Goal: Transaction & Acquisition: Purchase product/service

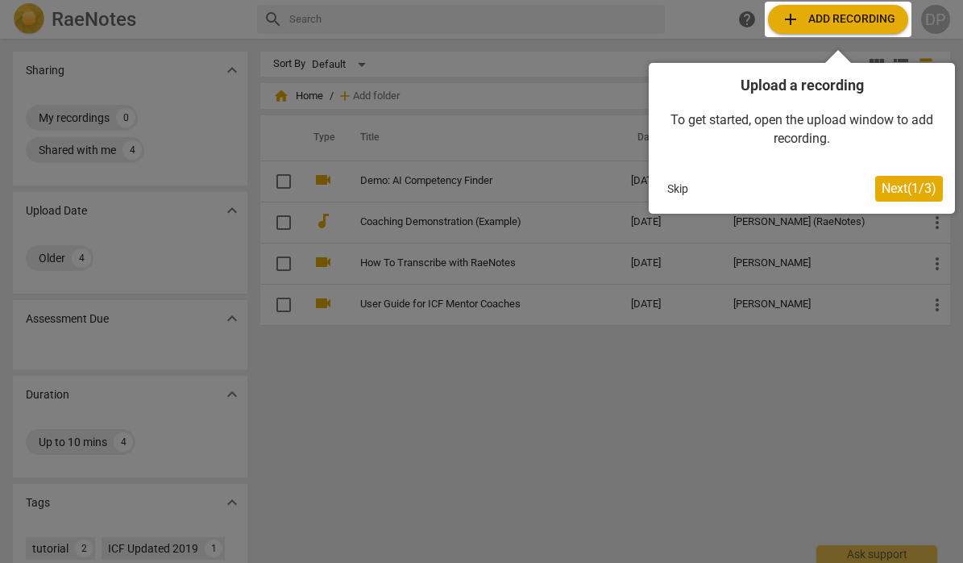
click at [820, 14] on div at bounding box center [838, 19] width 147 height 35
click at [908, 190] on span "Next ( 1 / 3 )" at bounding box center [909, 188] width 55 height 15
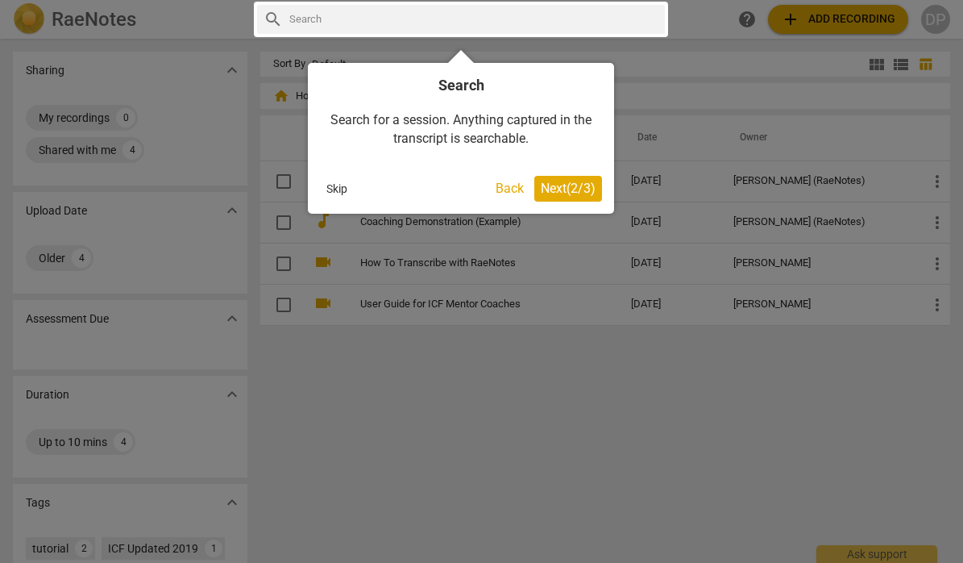
click at [556, 185] on span "Next ( 2 / 3 )" at bounding box center [568, 188] width 55 height 15
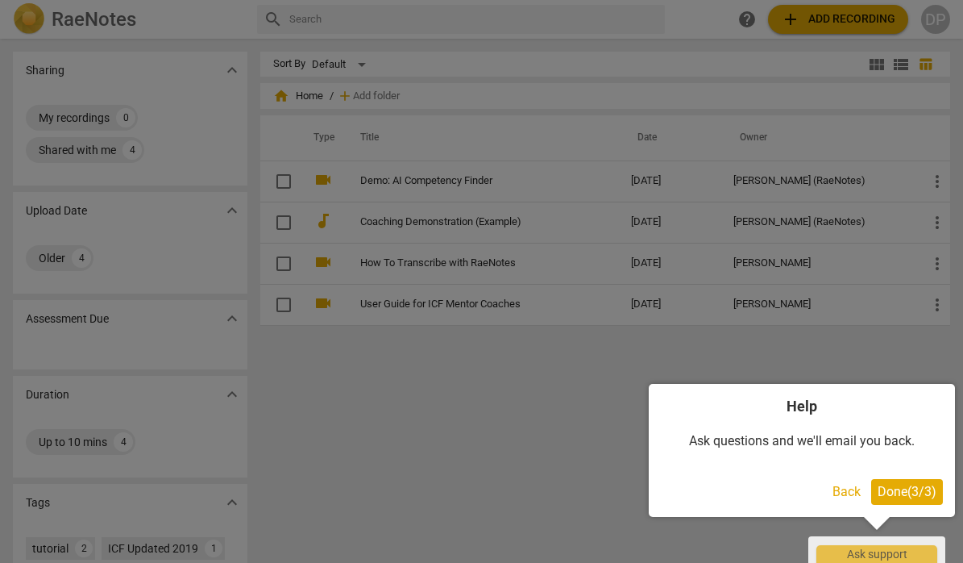
click at [887, 487] on span "Done ( 3 / 3 )" at bounding box center [907, 491] width 59 height 15
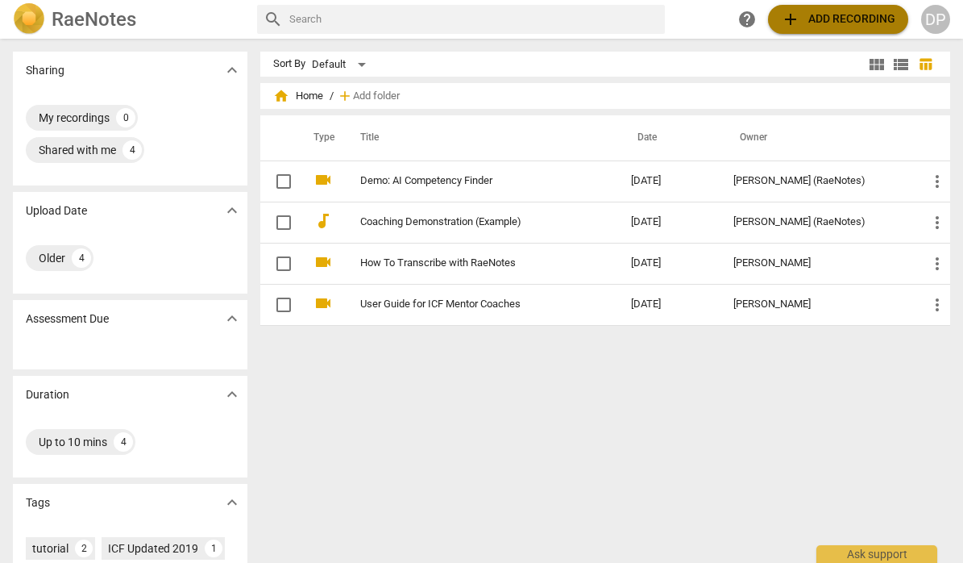
click at [804, 20] on span "add Add recording" at bounding box center [838, 19] width 114 height 19
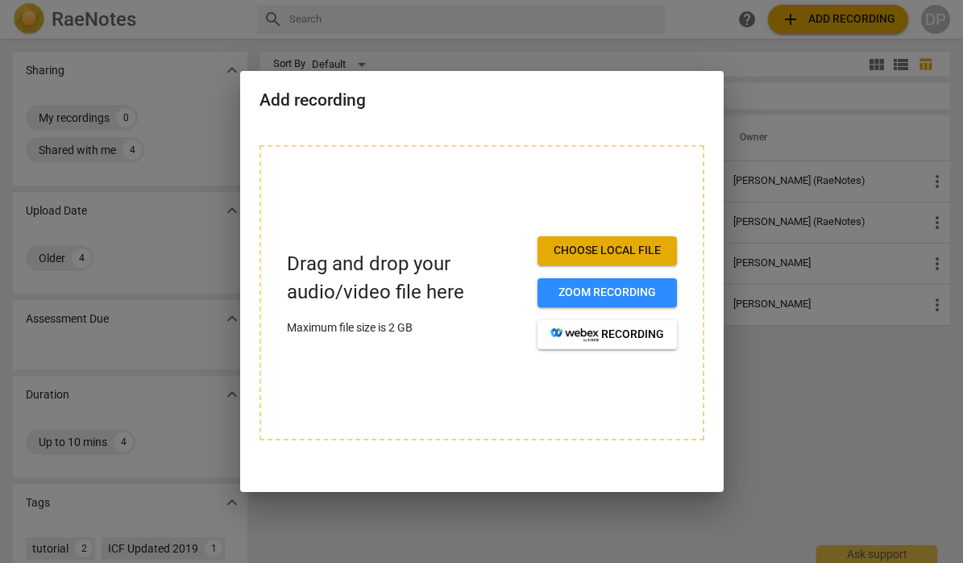
click at [637, 247] on span "Choose local file" at bounding box center [607, 251] width 114 height 16
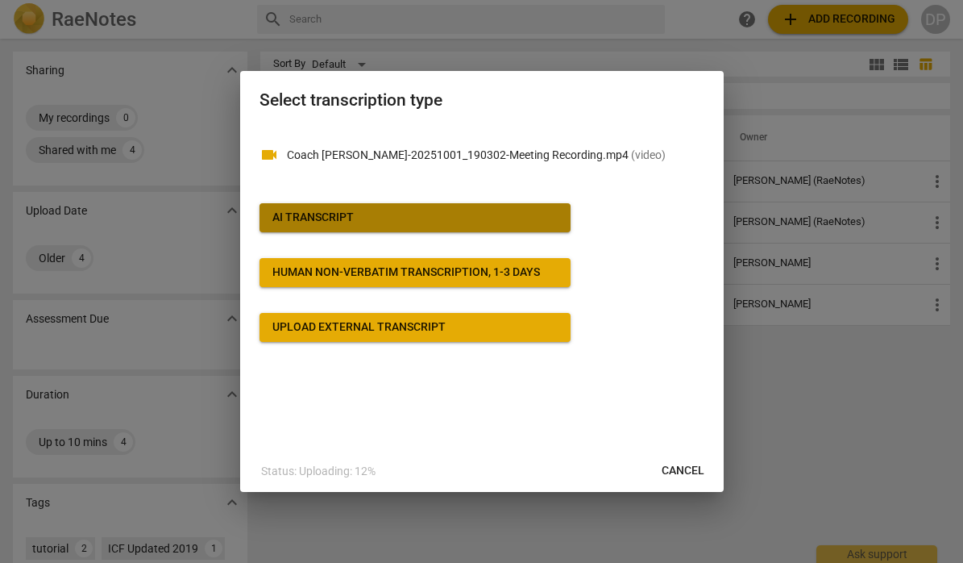
click at [346, 222] on div "AI Transcript" at bounding box center [312, 218] width 81 height 16
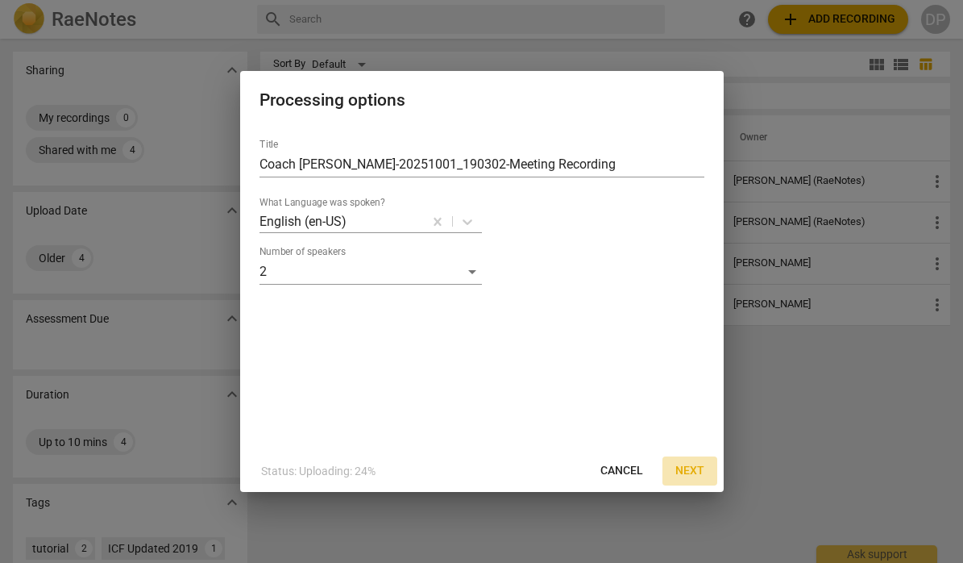
click at [683, 474] on span "Next" at bounding box center [689, 471] width 29 height 16
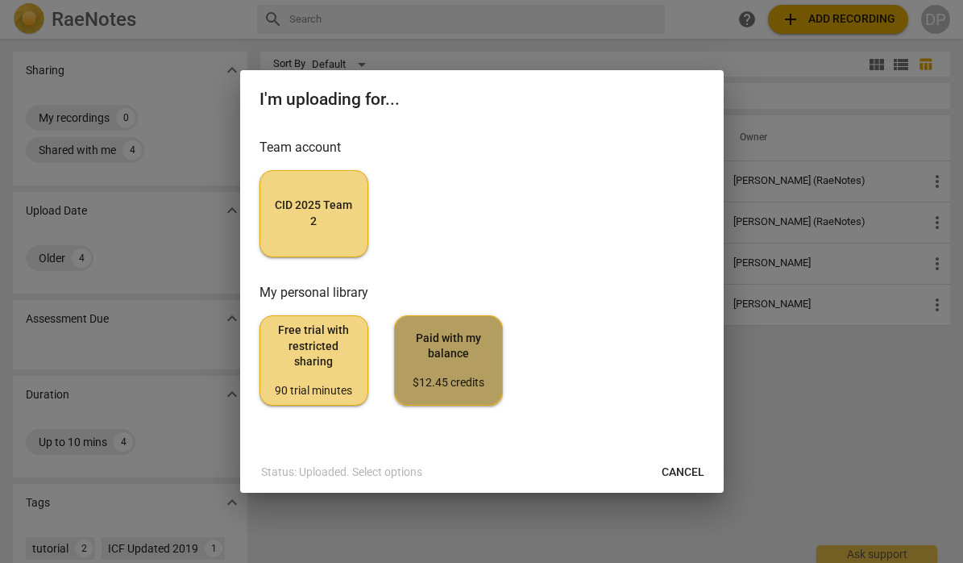
click at [463, 355] on span "Paid with my balance $12.45 credits" at bounding box center [448, 360] width 81 height 60
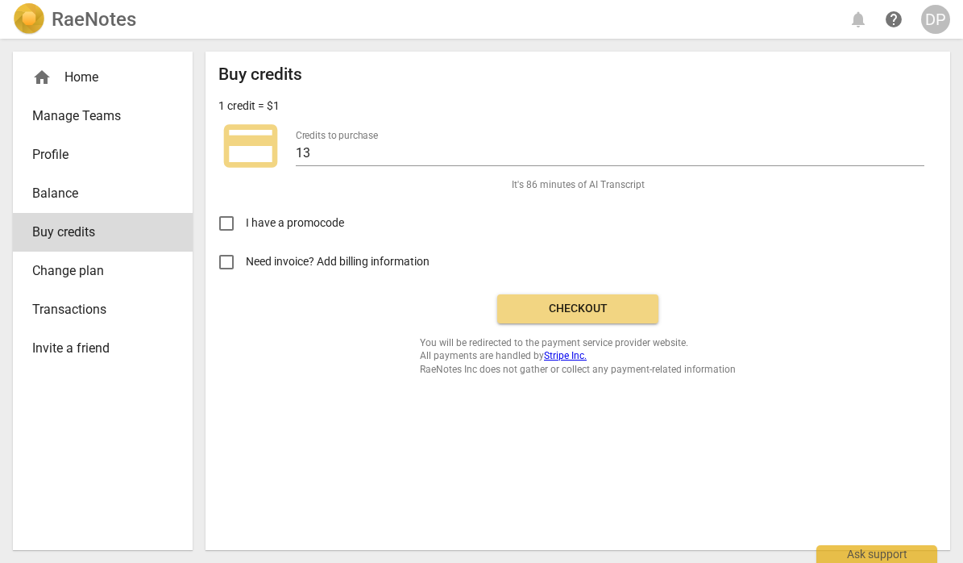
click at [268, 265] on span "Need invoice? Add billing information" at bounding box center [339, 261] width 186 height 17
click at [246, 265] on input "Need invoice? Add billing information" at bounding box center [226, 262] width 39 height 39
checkbox input "true"
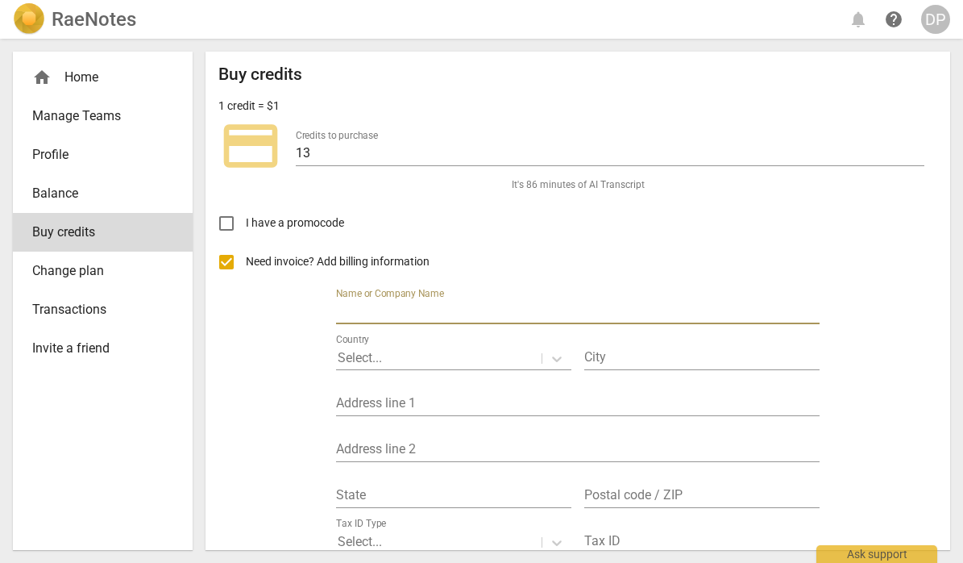
click at [419, 305] on input "text" at bounding box center [578, 312] width 484 height 23
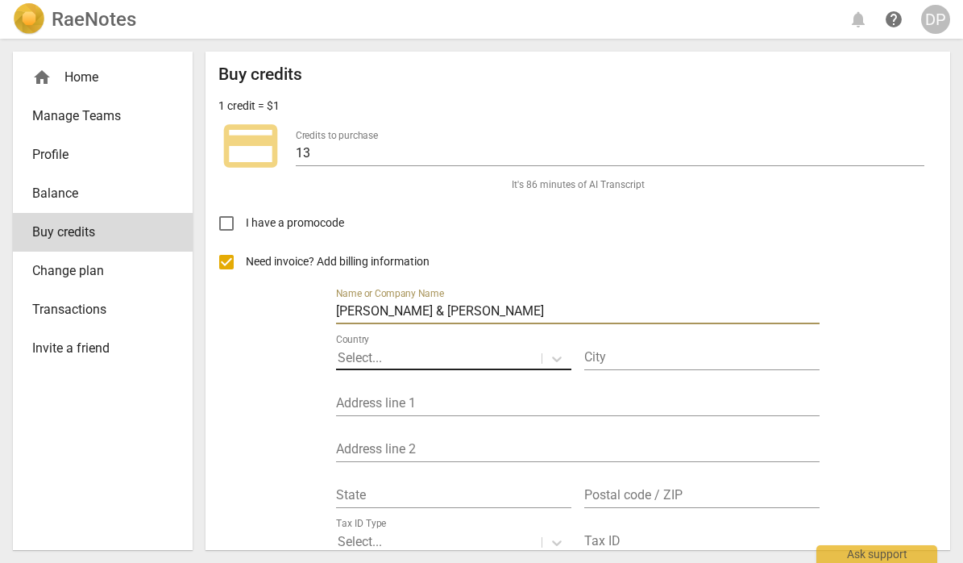
type input "Payne & Tompkins"
click at [417, 356] on div at bounding box center [439, 358] width 202 height 19
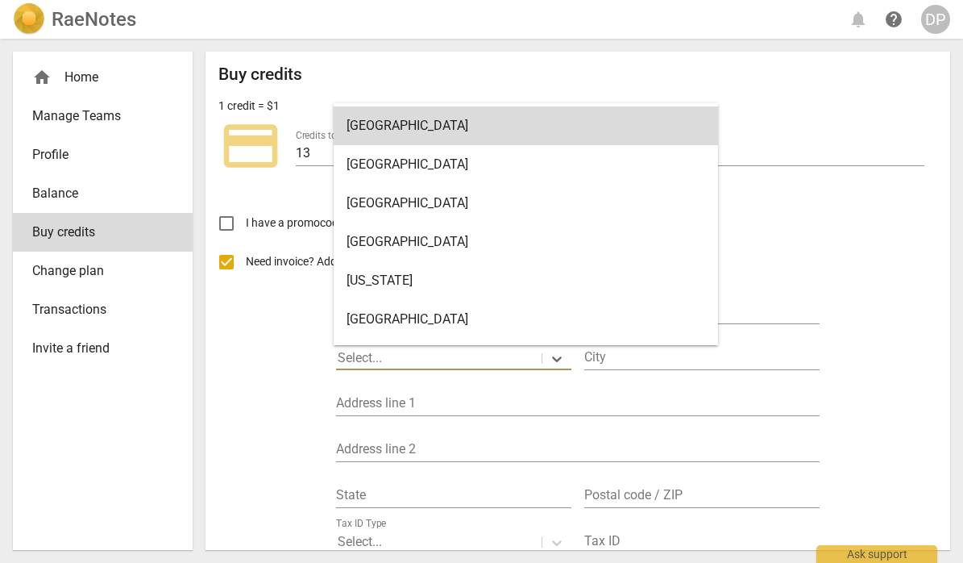
scroll to position [45, 0]
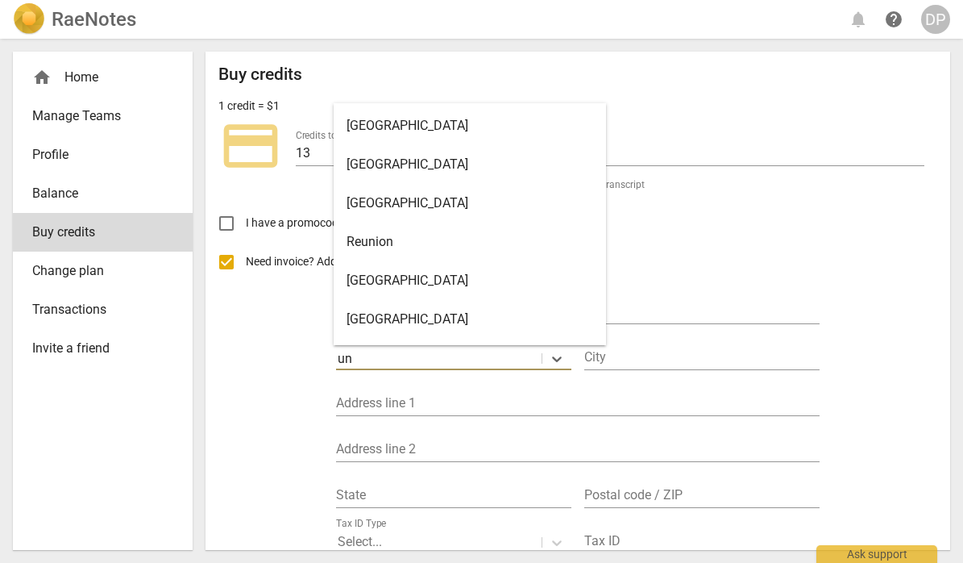
type input "uni"
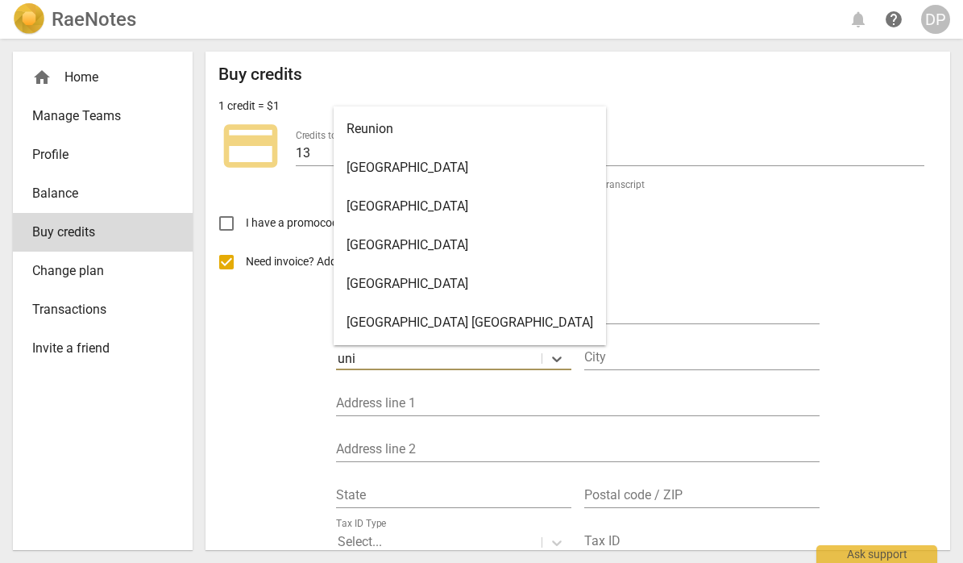
click at [372, 283] on div "United States" at bounding box center [470, 283] width 272 height 39
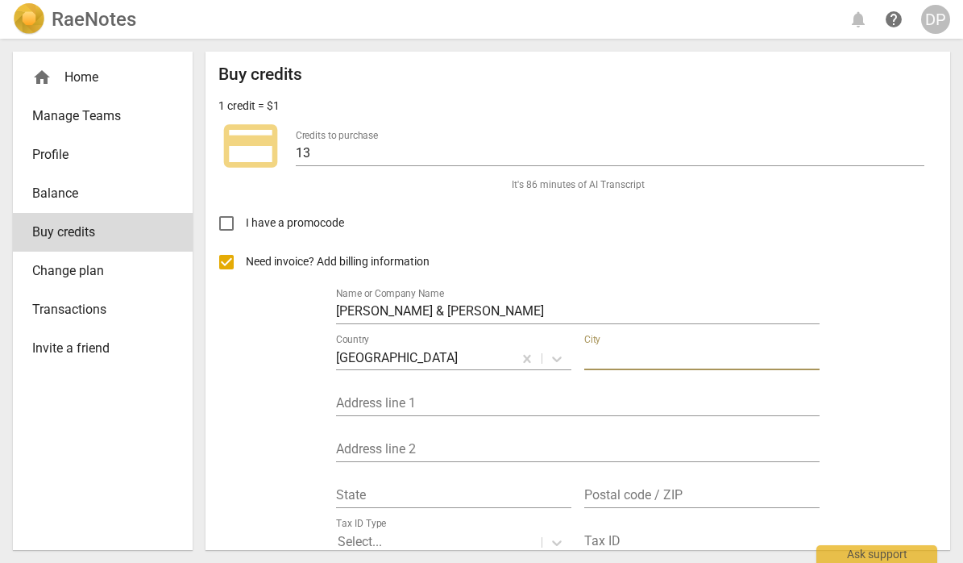
click at [601, 354] on input "text" at bounding box center [701, 358] width 235 height 23
type input "Chesterland"
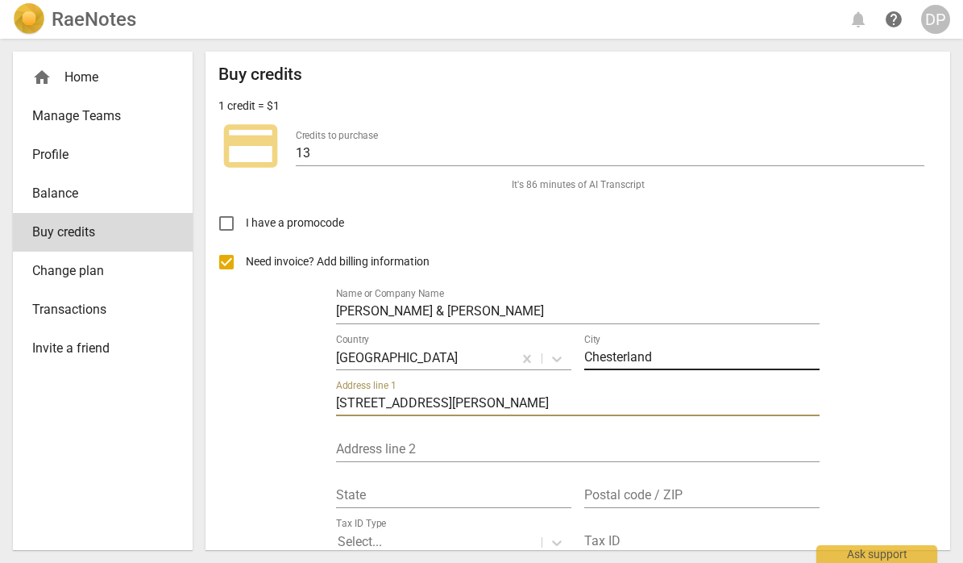
type input "10690 Mayfield Rd"
type input "OH"
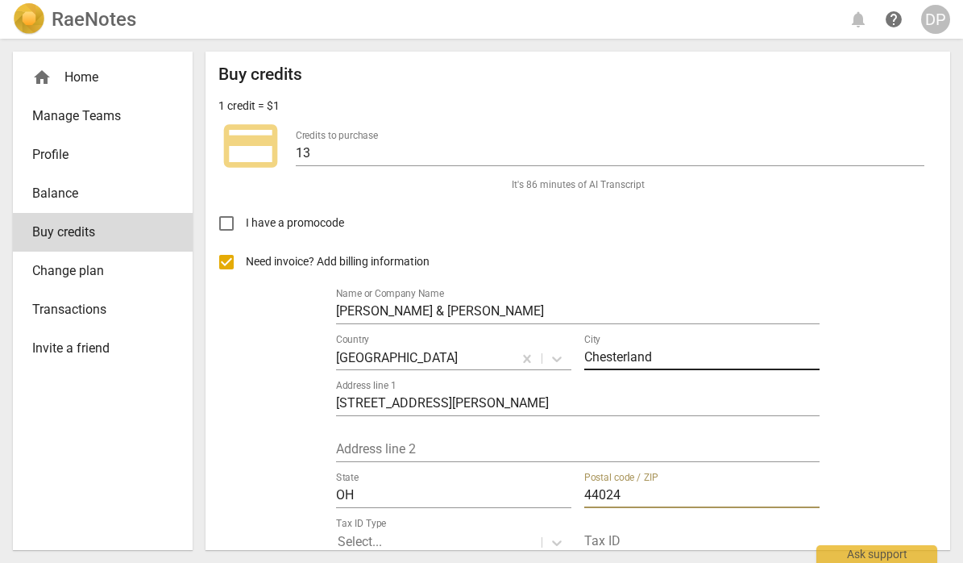
type input "44024"
click at [657, 350] on input "Chesterland" at bounding box center [701, 358] width 235 height 23
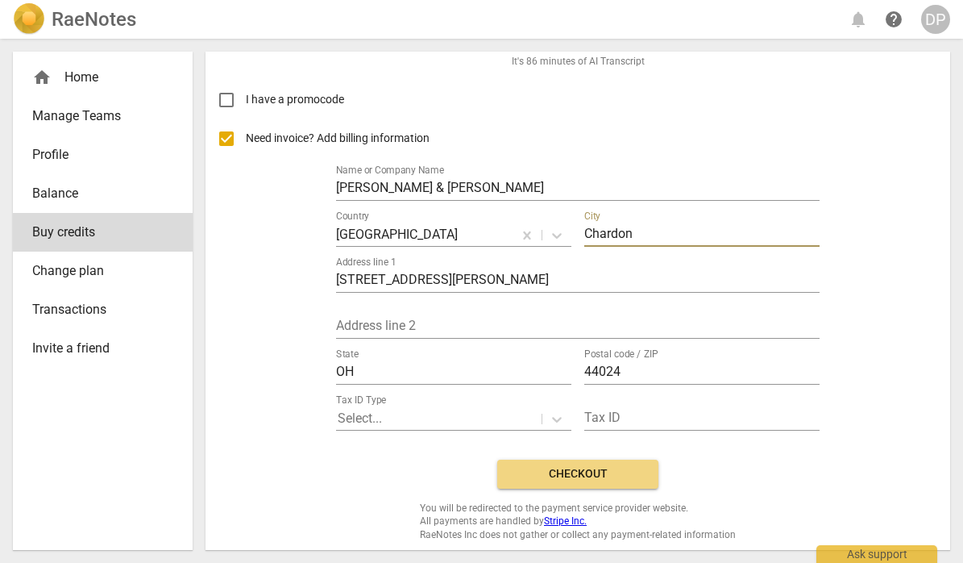
scroll to position [124, 0]
type input "Chardon"
click at [437, 417] on div at bounding box center [439, 418] width 202 height 19
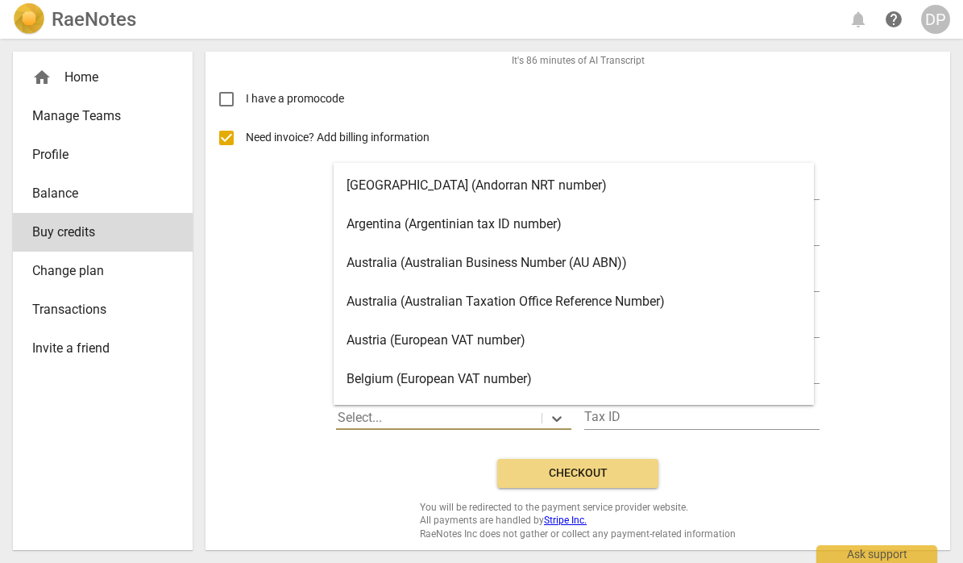
scroll to position [6, 0]
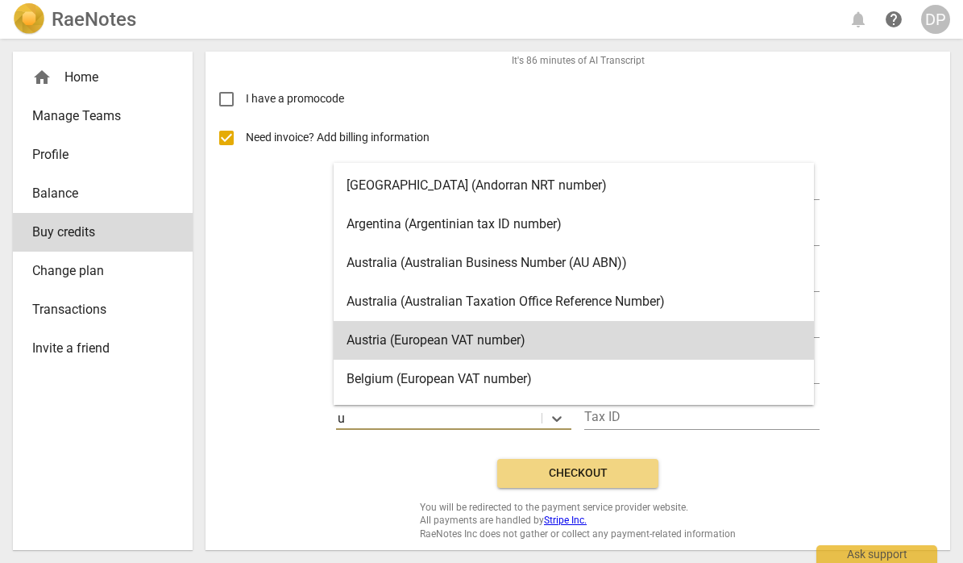
type input "un"
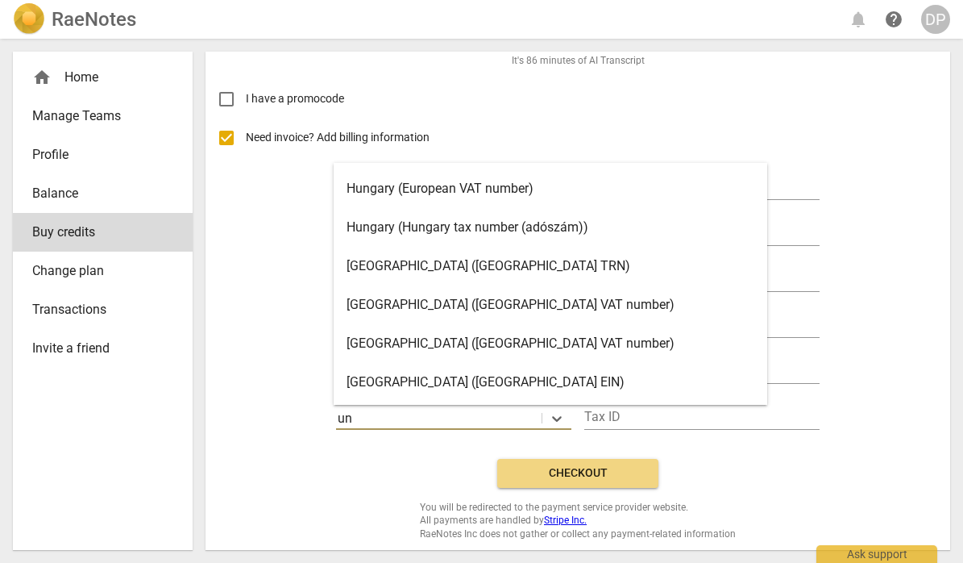
scroll to position [35, 0]
click at [403, 372] on div "United States (United States EIN)" at bounding box center [551, 382] width 434 height 39
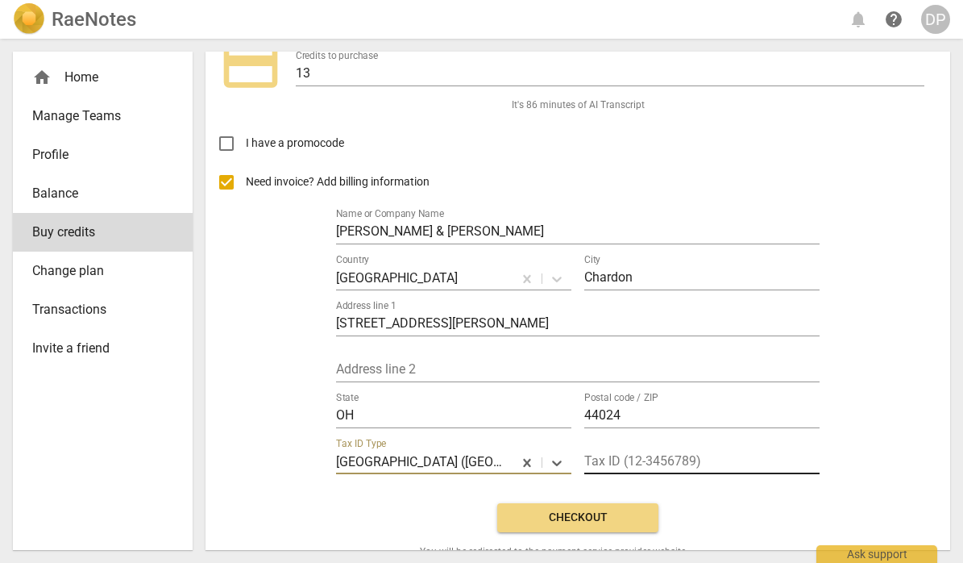
scroll to position [79, 0]
click at [552, 461] on icon at bounding box center [557, 464] width 10 height 6
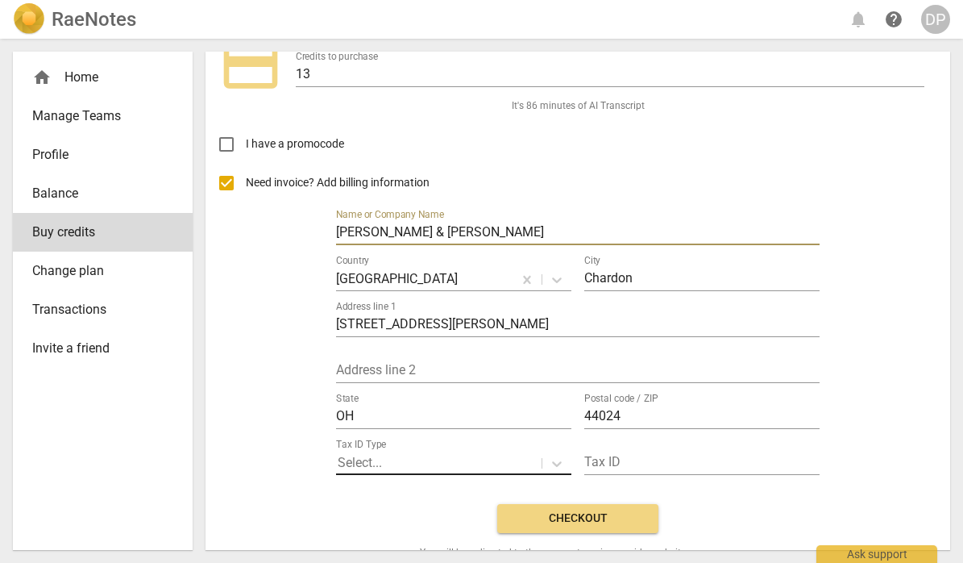
drag, startPoint x: 445, startPoint y: 226, endPoint x: 272, endPoint y: 243, distance: 173.4
click at [272, 243] on div "Need invoice? Add billing information Name or Company Name Payne & Tompkins Cou…" at bounding box center [577, 327] width 719 height 327
drag, startPoint x: 436, startPoint y: 226, endPoint x: 277, endPoint y: 235, distance: 159.0
click at [277, 235] on div "Need invoice? Add billing information Name or Company Name Payne & Tompkins Cou…" at bounding box center [577, 327] width 719 height 327
type input "[PERSON_NAME]"
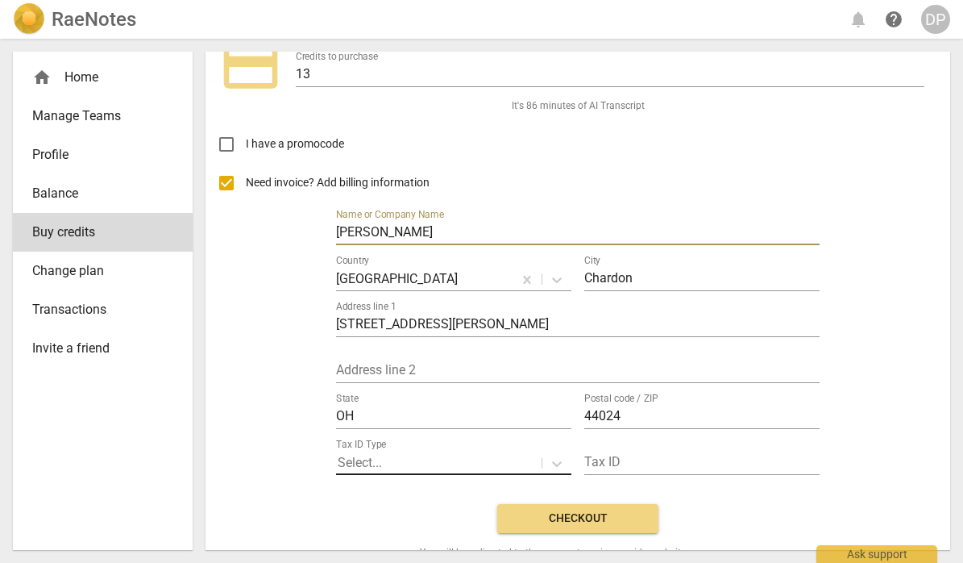
click at [548, 510] on span "Checkout" at bounding box center [577, 518] width 135 height 16
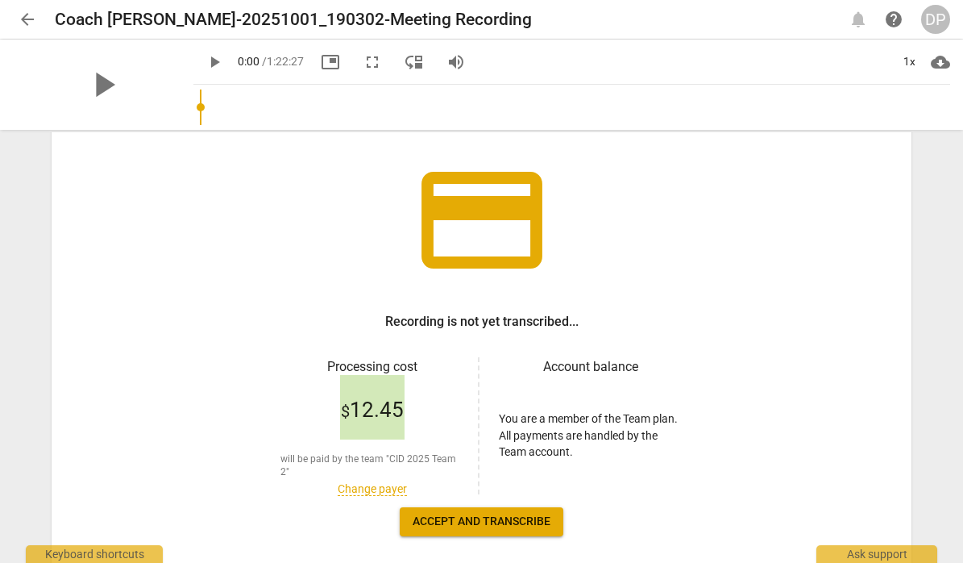
scroll to position [90, 0]
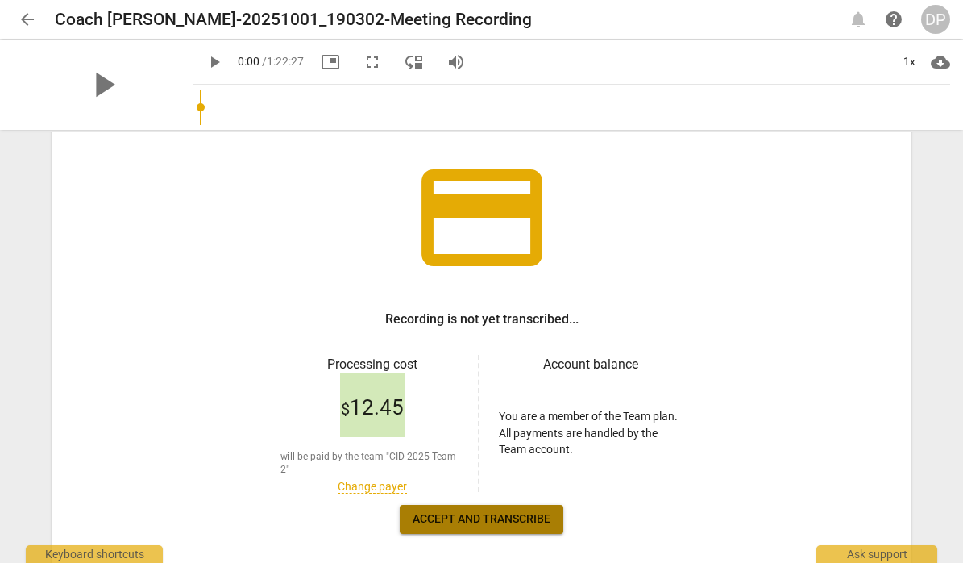
click at [478, 523] on span "Accept and transcribe" at bounding box center [482, 519] width 138 height 16
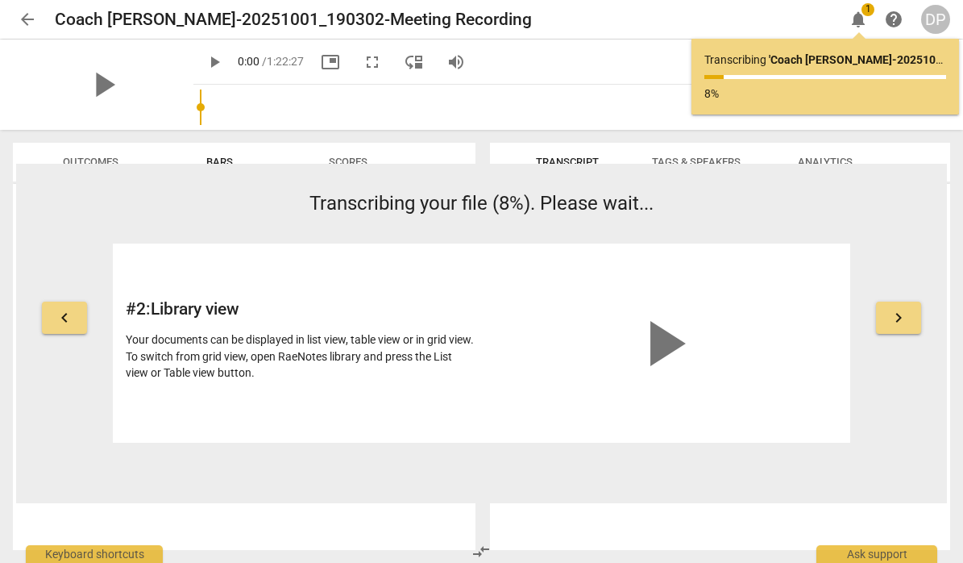
scroll to position [0, 0]
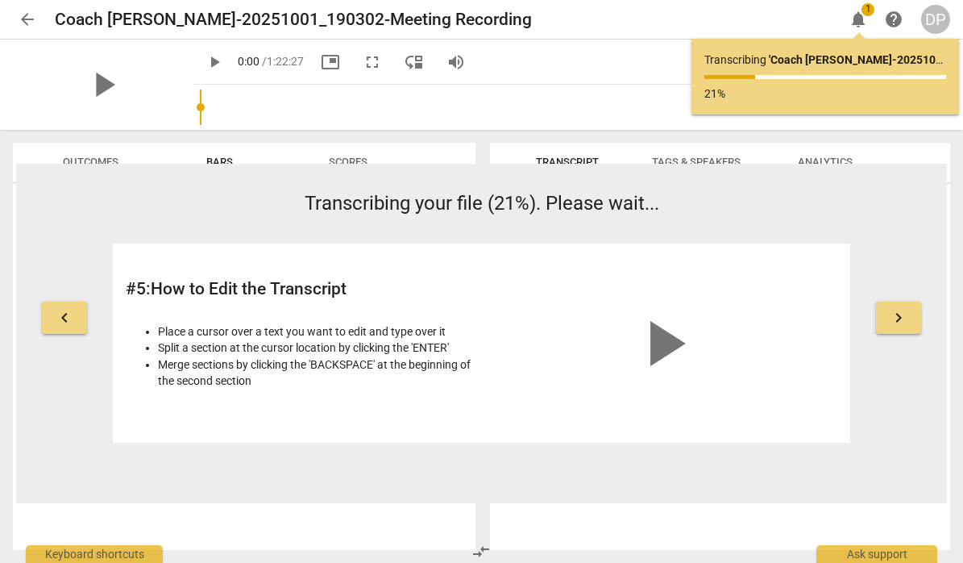
click at [298, 480] on div "keyboard_arrow_left Transcribing your file (21%). Please wait... # 5 : How to E…" at bounding box center [481, 333] width 931 height 339
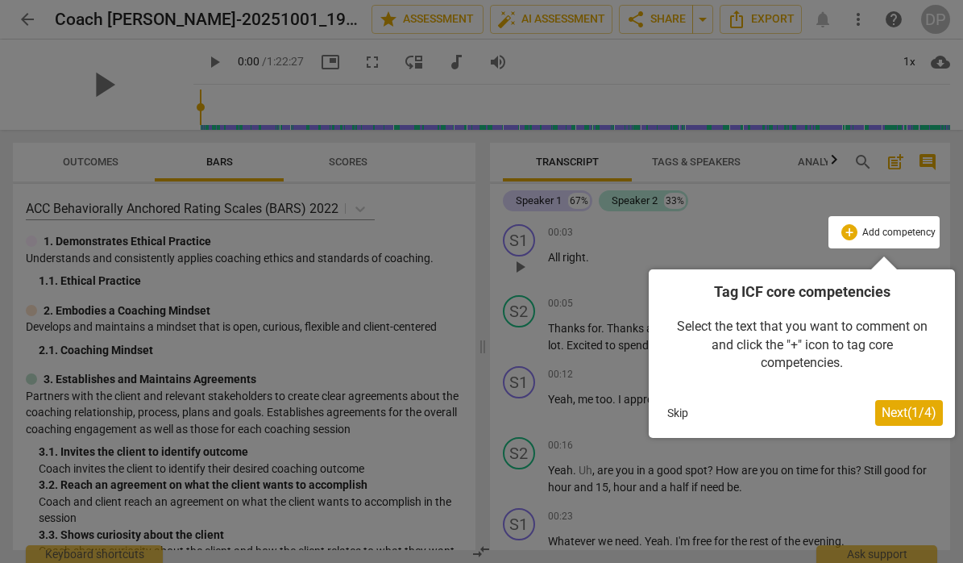
click at [894, 406] on span "Next ( 1 / 4 )" at bounding box center [909, 412] width 55 height 15
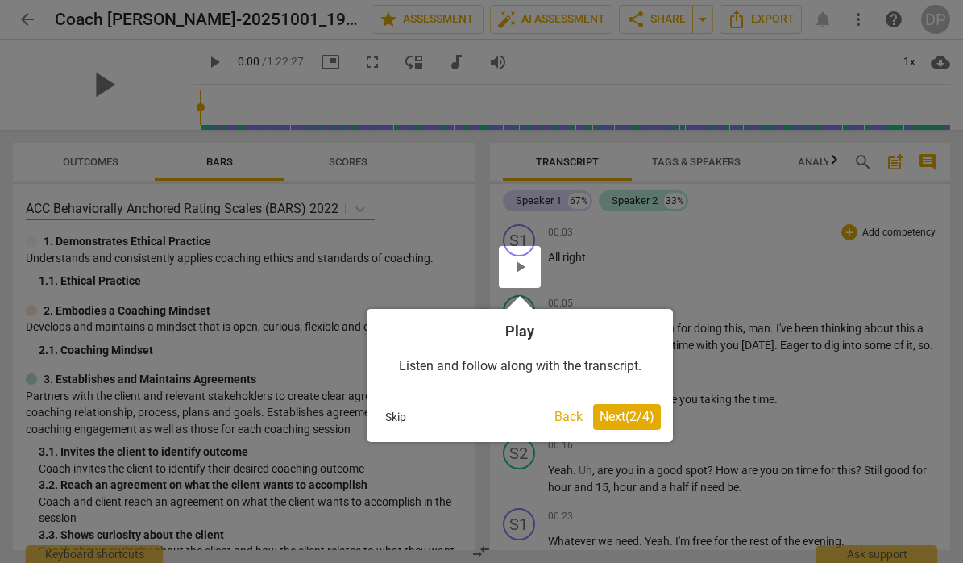
click at [622, 412] on span "Next ( 2 / 4 )" at bounding box center [627, 416] width 55 height 15
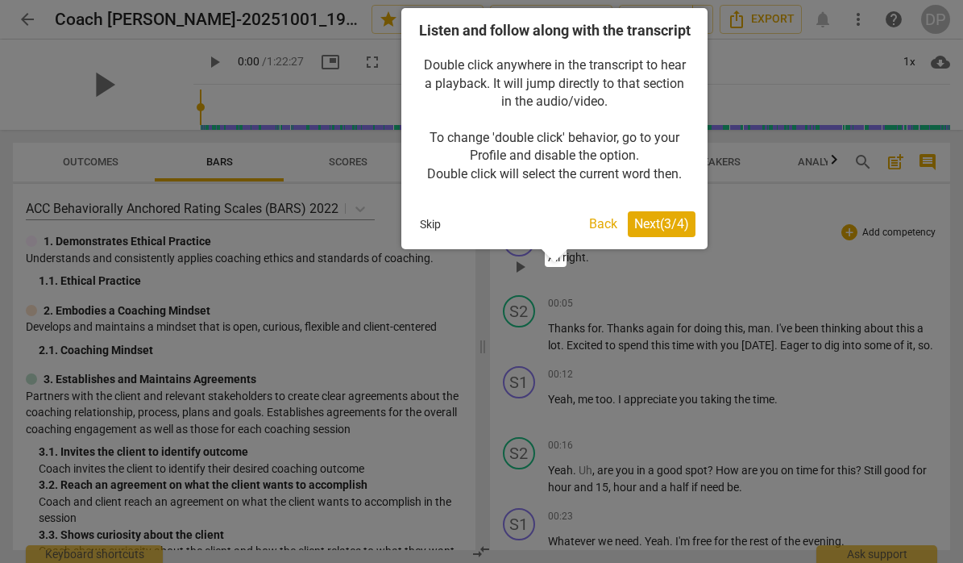
click at [658, 231] on span "Next ( 3 / 4 )" at bounding box center [661, 223] width 55 height 15
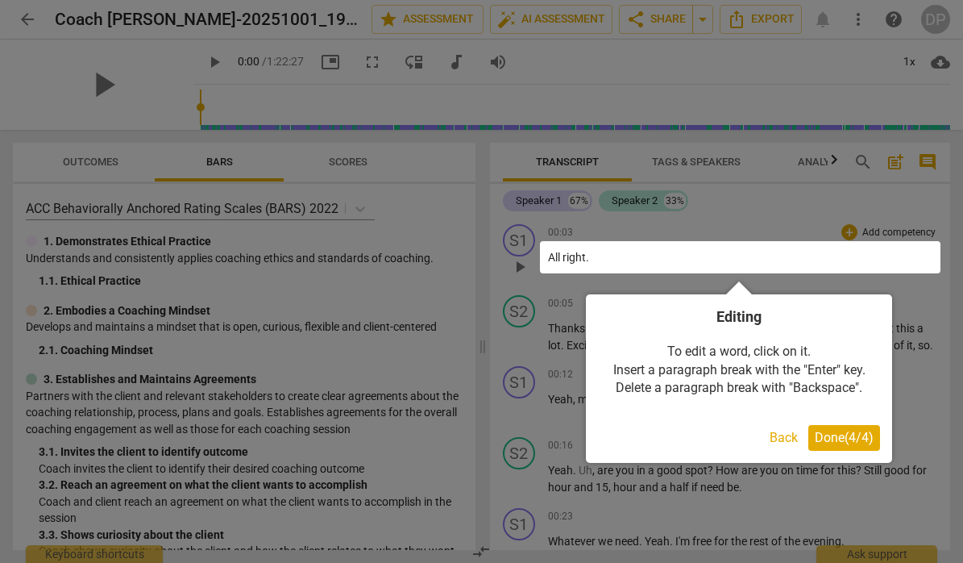
click at [828, 436] on span "Done ( 4 / 4 )" at bounding box center [844, 437] width 59 height 15
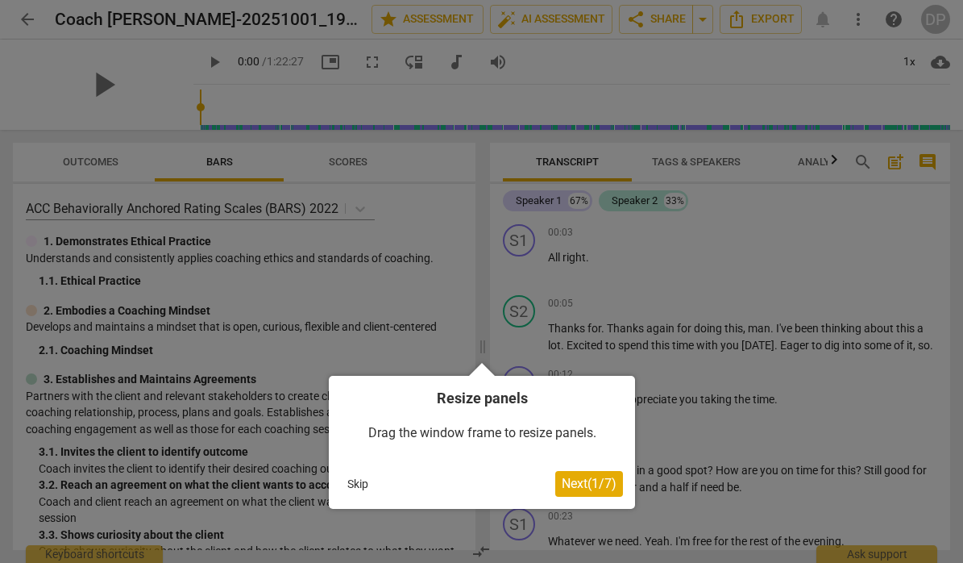
click at [580, 483] on span "Next ( 1 / 7 )" at bounding box center [589, 483] width 55 height 15
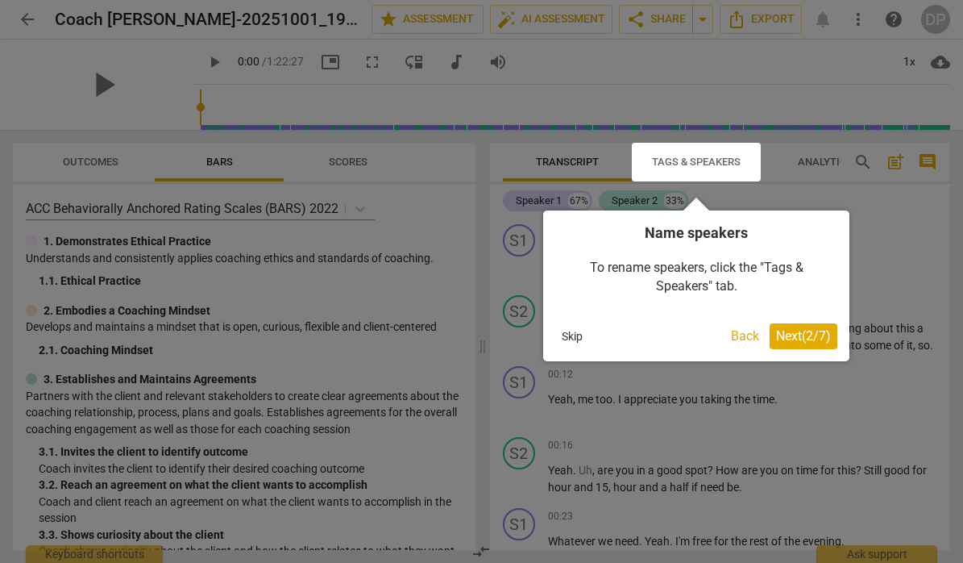
click at [561, 332] on button "Skip" at bounding box center [572, 336] width 34 height 24
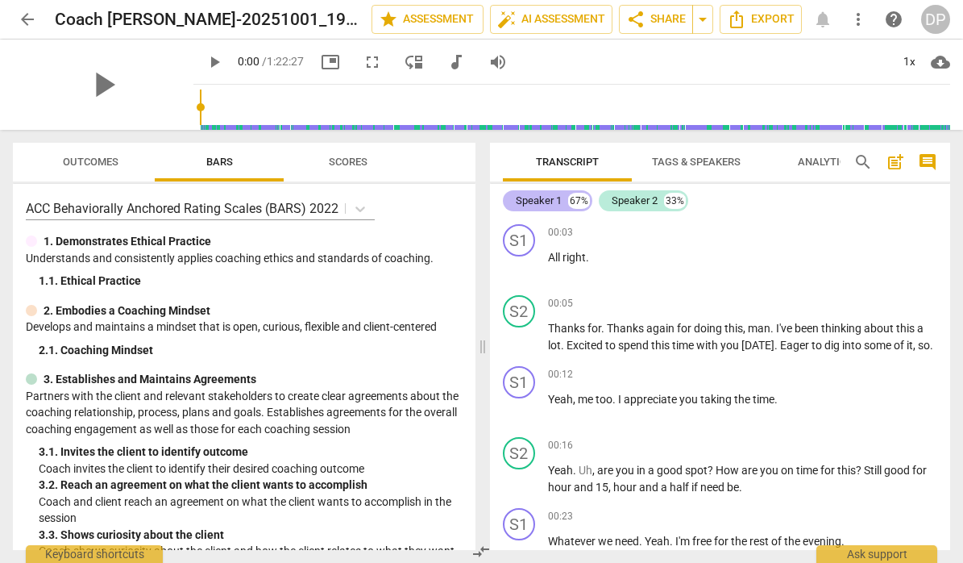
click at [552, 201] on div "Speaker 1" at bounding box center [539, 201] width 46 height 16
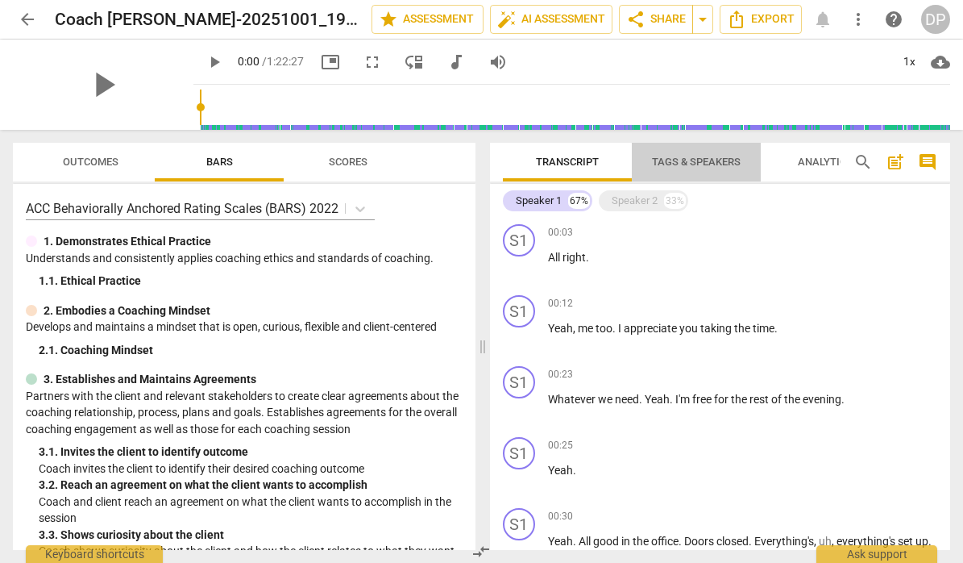
click at [691, 160] on span "Tags & Speakers" at bounding box center [696, 162] width 89 height 12
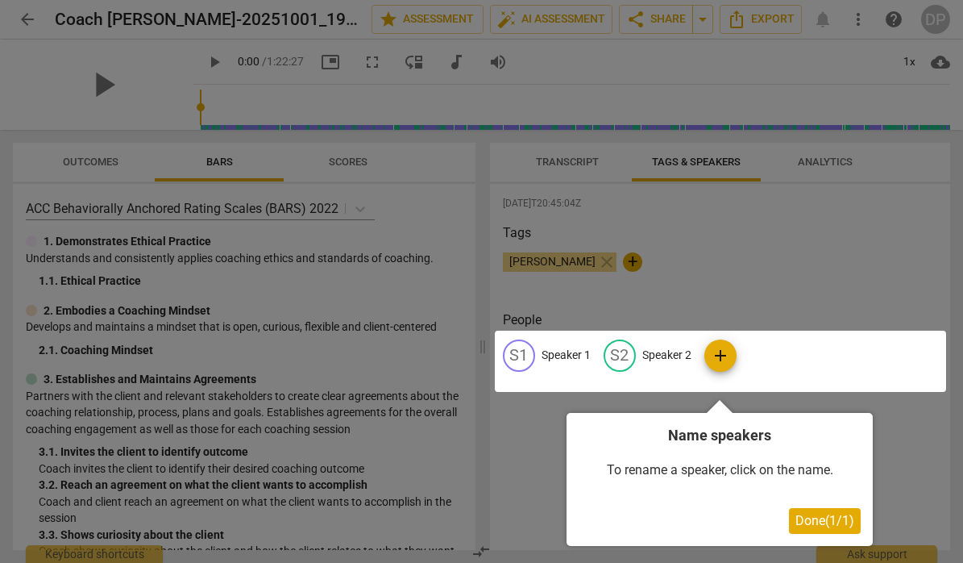
click at [811, 517] on span "Done ( 1 / 1 )" at bounding box center [824, 520] width 59 height 15
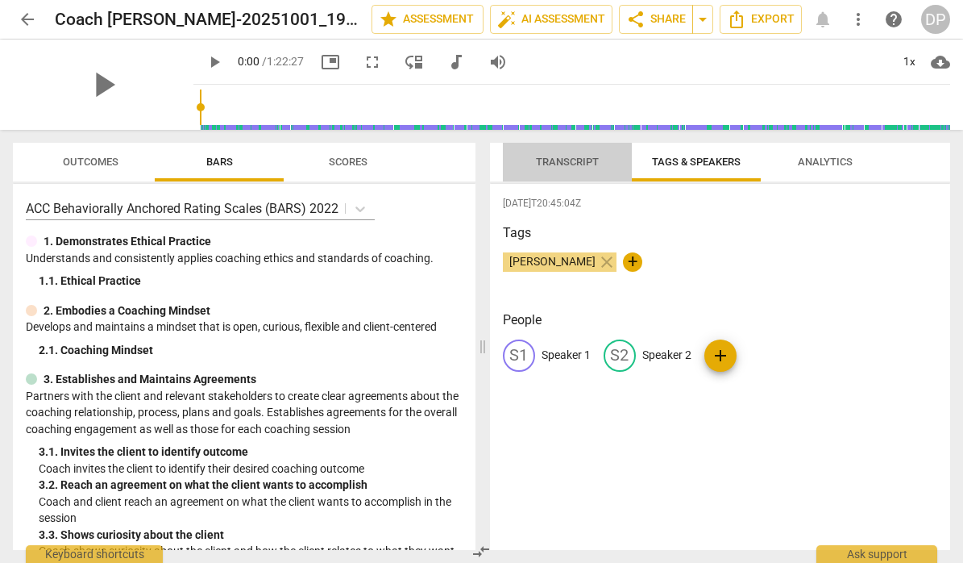
click at [577, 162] on span "Transcript" at bounding box center [567, 162] width 63 height 12
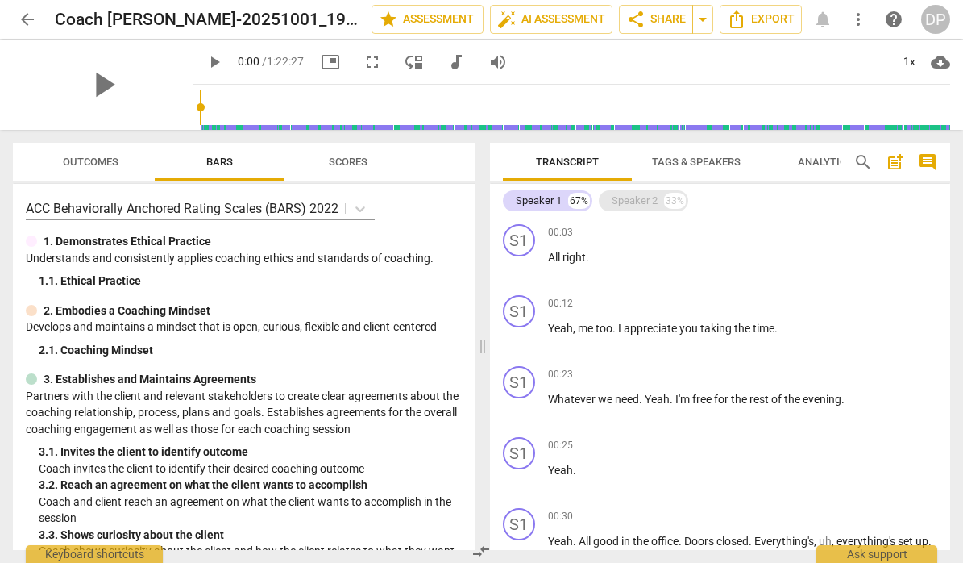
click at [642, 201] on div "Speaker 2" at bounding box center [635, 201] width 46 height 16
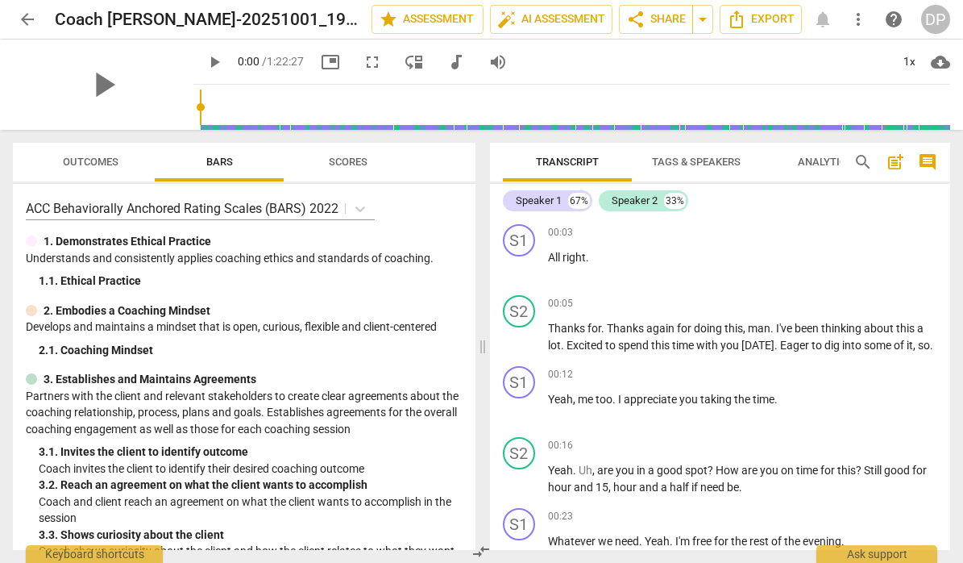
click at [697, 153] on span "Tags & Speakers" at bounding box center [696, 163] width 127 height 22
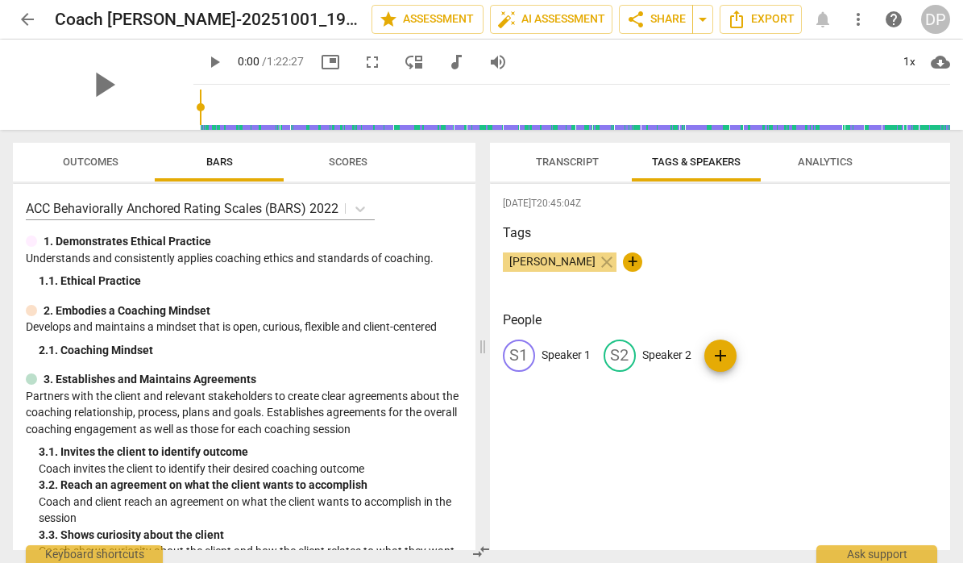
click at [543, 353] on p "Speaker 1" at bounding box center [566, 355] width 49 height 17
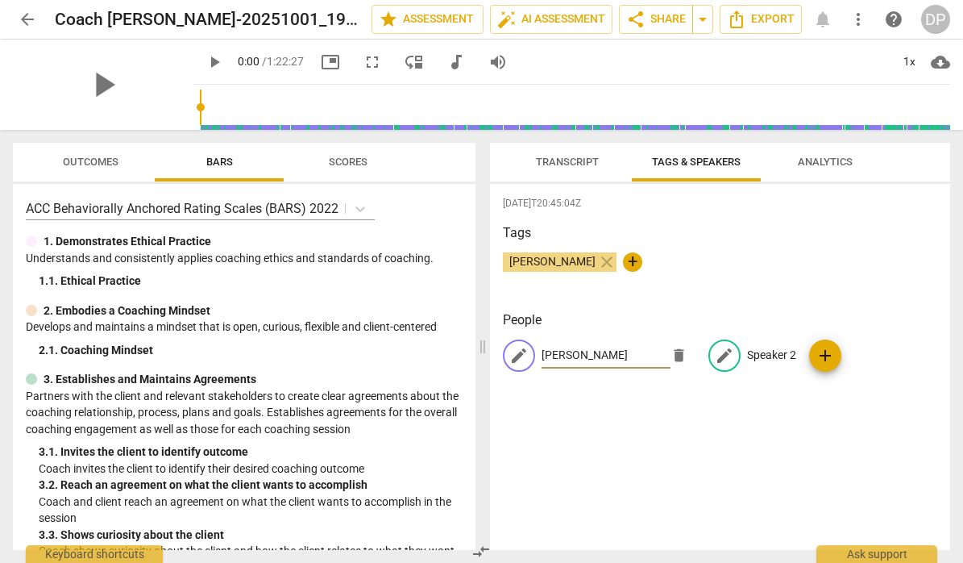
type input "[PERSON_NAME]"
click at [762, 356] on p "Speaker 2" at bounding box center [771, 355] width 49 height 17
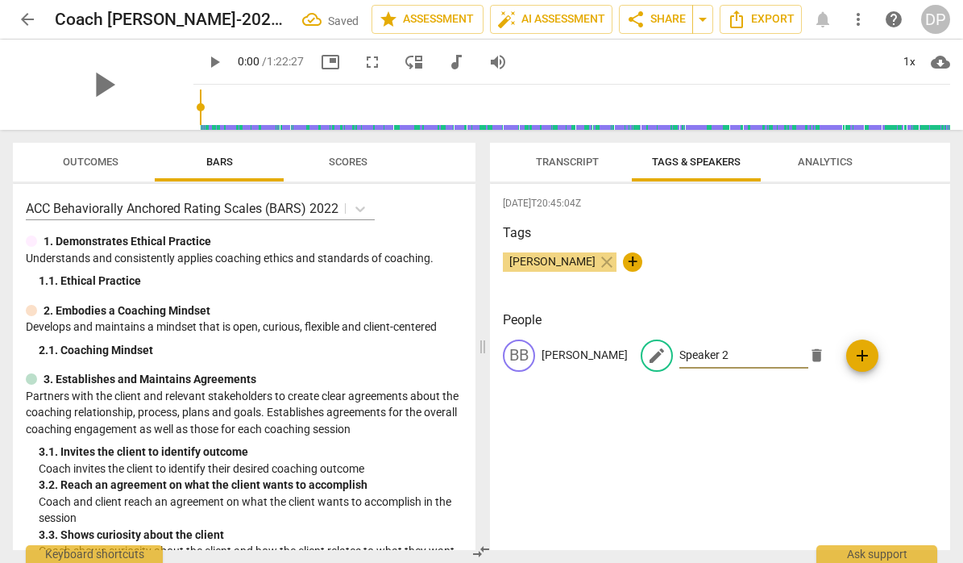
type input "C"
type input "[PERSON_NAME]"
click at [788, 438] on div "[DATE]T20:45:04Z Tags [PERSON_NAME] close + People BB [PERSON_NAME] edit [PERSO…" at bounding box center [720, 367] width 461 height 366
click at [559, 164] on span "Transcript" at bounding box center [567, 162] width 63 height 12
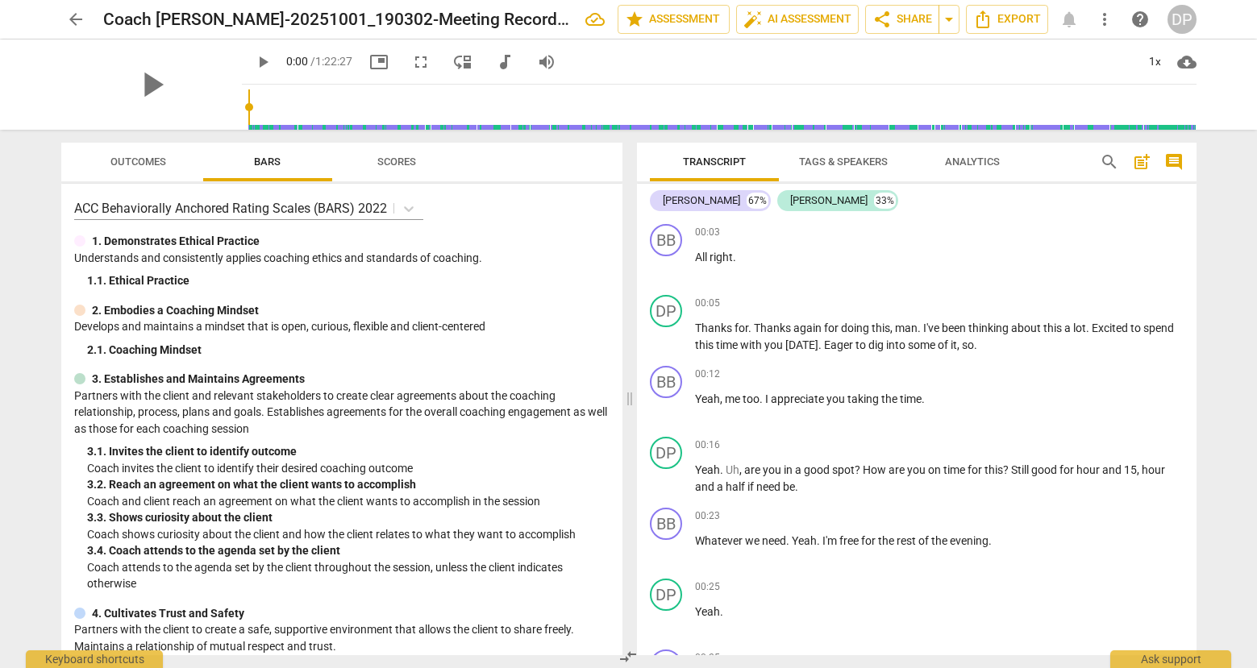
click at [144, 164] on span "Outcomes" at bounding box center [138, 162] width 56 height 12
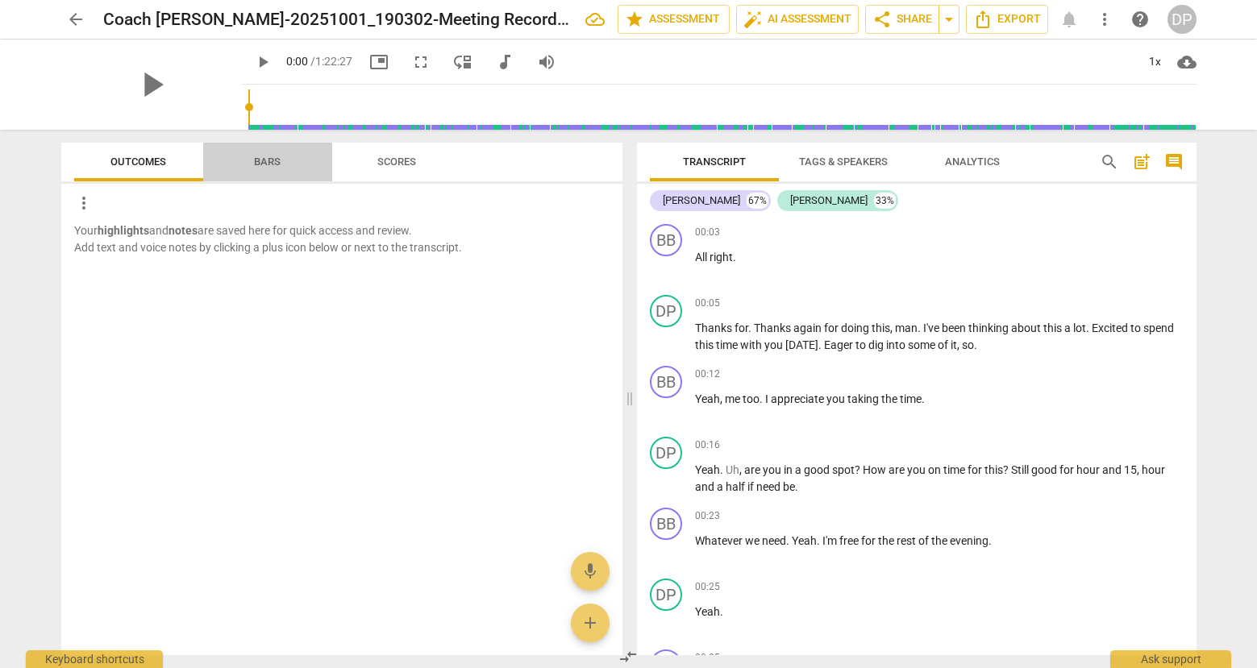
click at [233, 168] on span "Bars" at bounding box center [267, 163] width 129 height 22
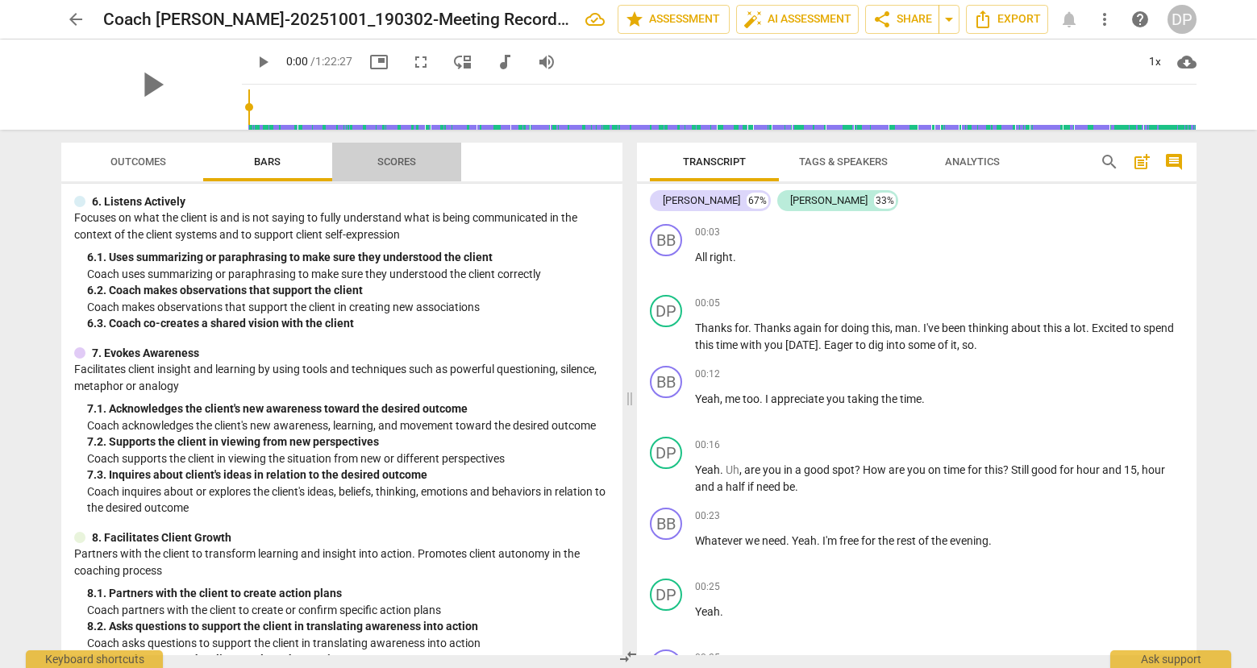
click at [397, 164] on span "Scores" at bounding box center [396, 162] width 39 height 12
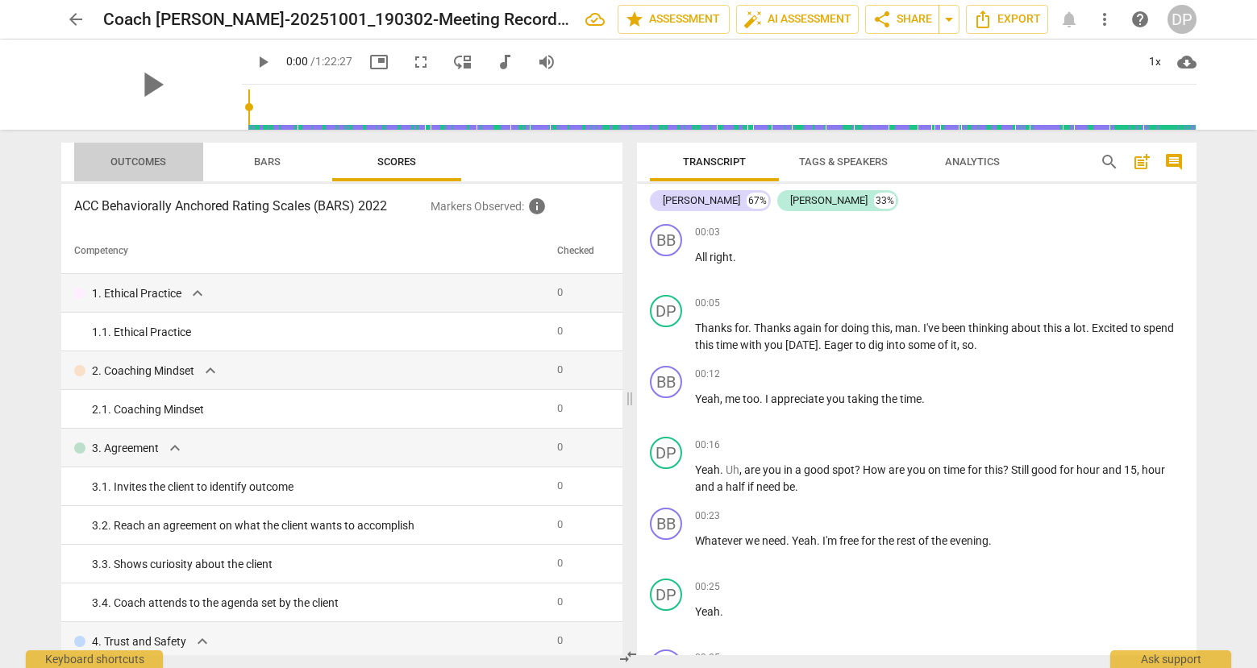
click at [143, 159] on span "Outcomes" at bounding box center [138, 162] width 56 height 12
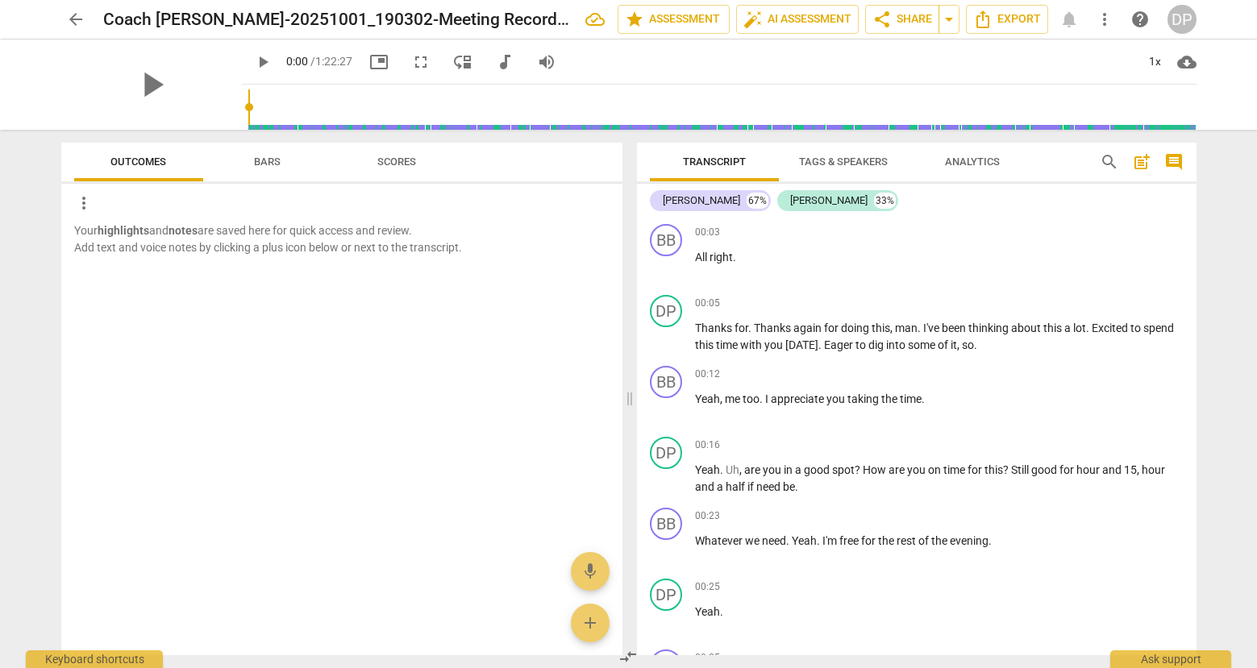
click at [962, 158] on span "Analytics" at bounding box center [972, 162] width 55 height 12
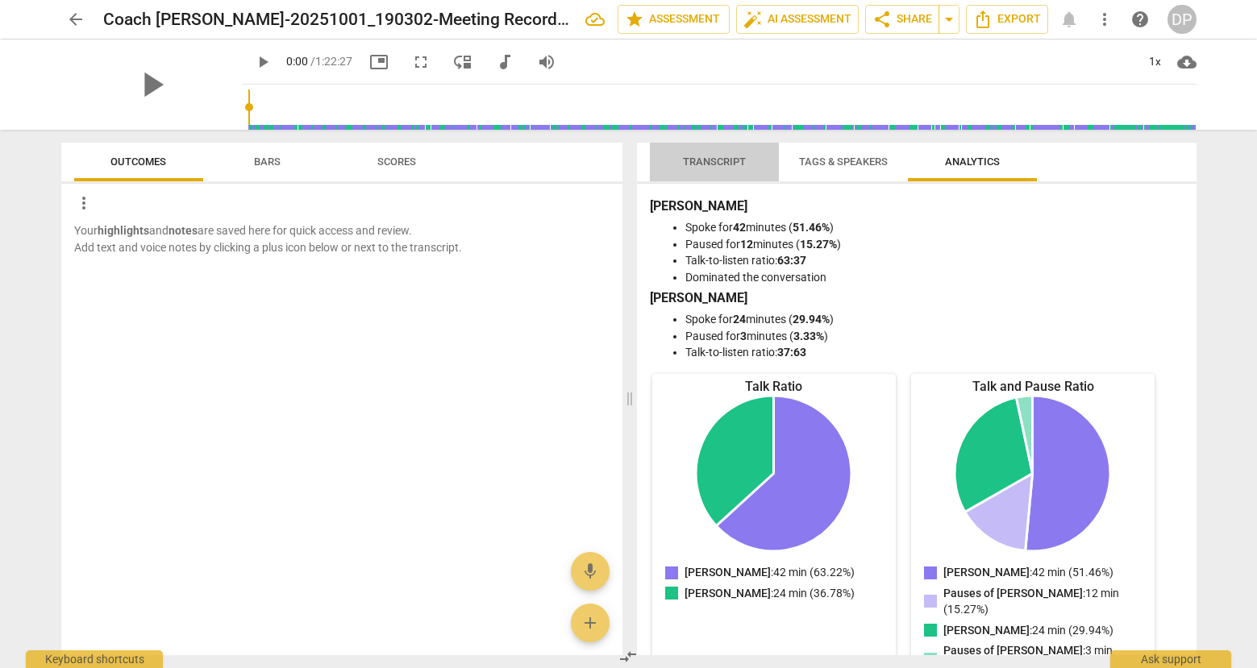
click at [717, 157] on span "Transcript" at bounding box center [714, 162] width 63 height 12
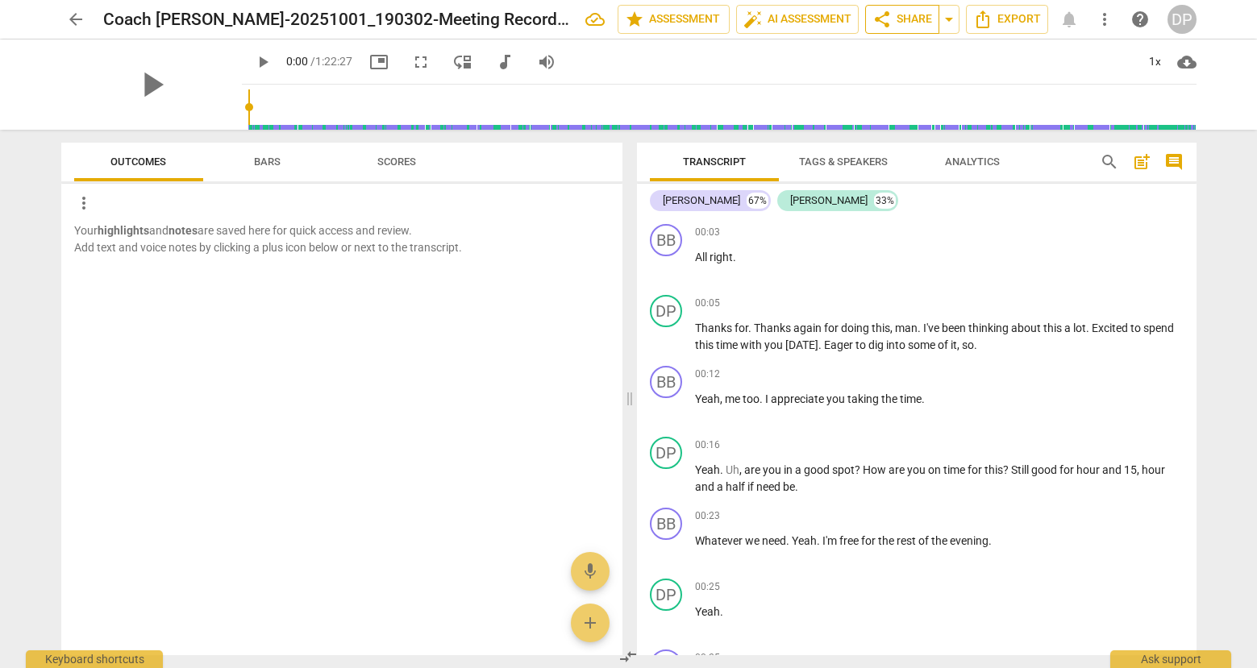
click at [912, 15] on span "share Share" at bounding box center [902, 19] width 60 height 19
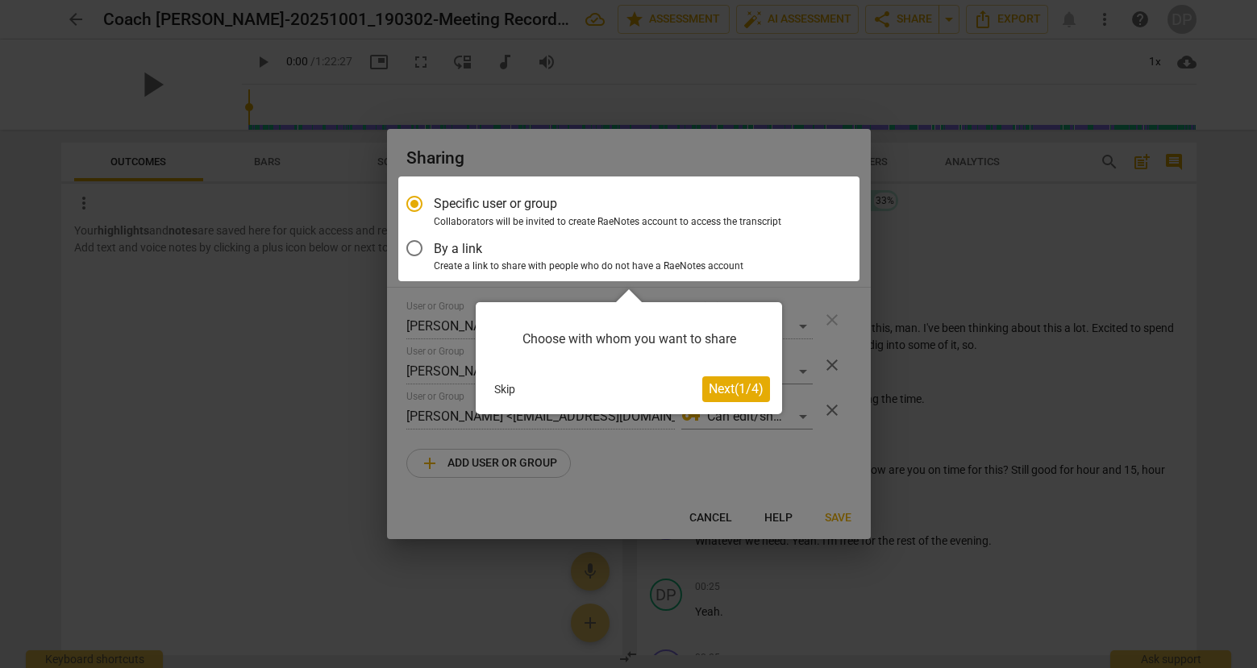
click at [508, 383] on button "Skip" at bounding box center [505, 389] width 34 height 24
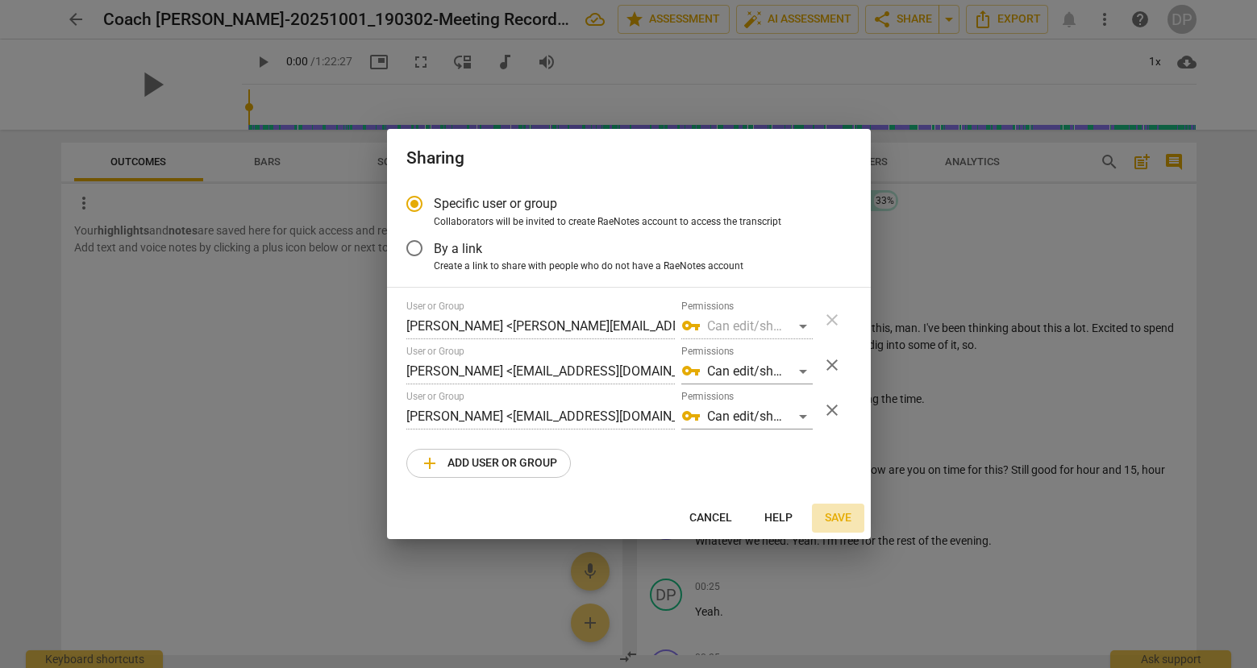
click at [835, 517] on span "Save" at bounding box center [838, 518] width 27 height 16
radio input "false"
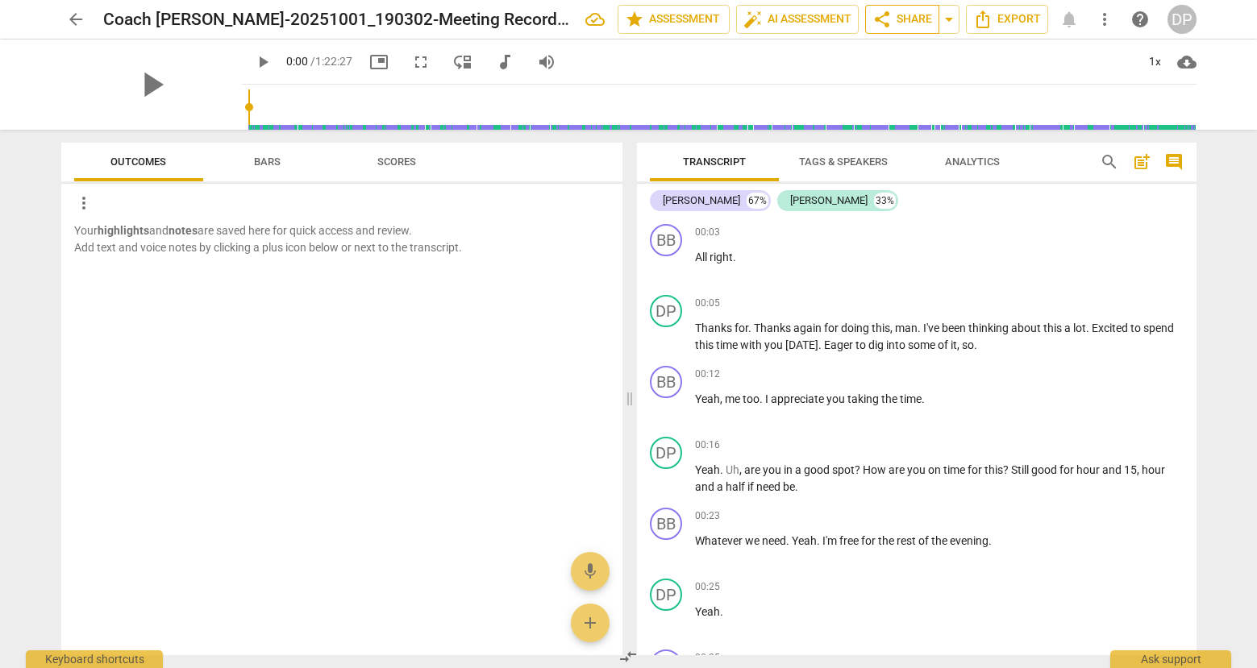
click at [918, 15] on span "share Share" at bounding box center [902, 19] width 60 height 19
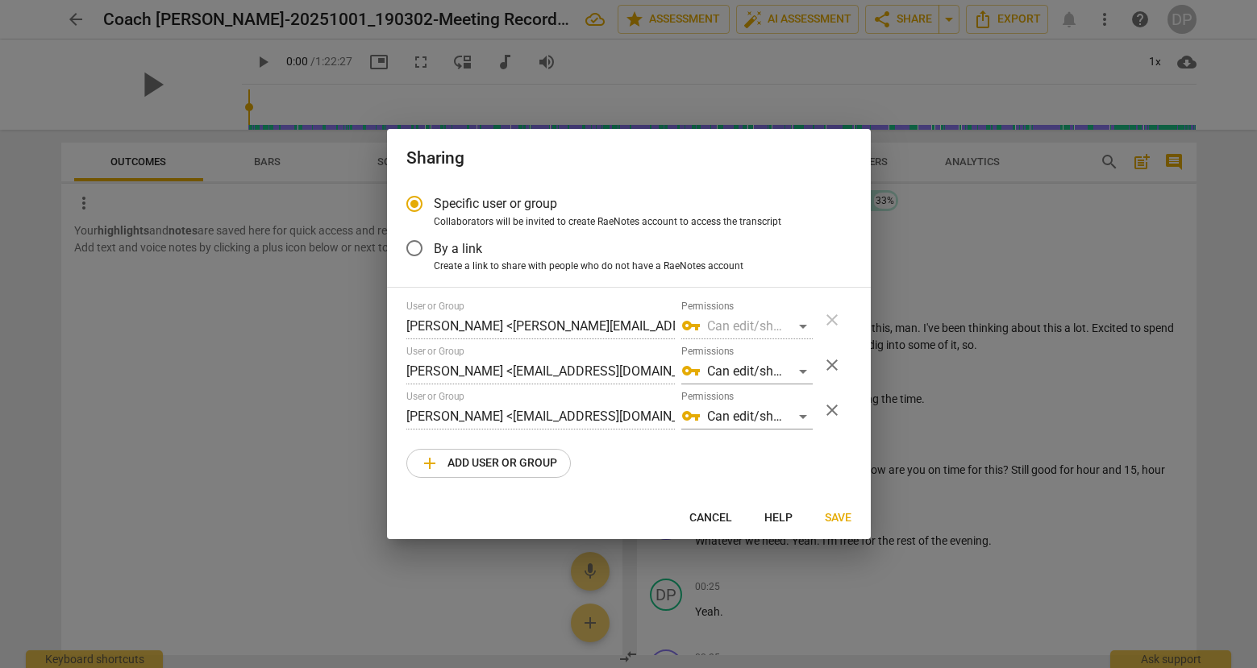
click at [837, 513] on span "Save" at bounding box center [838, 518] width 27 height 16
radio input "false"
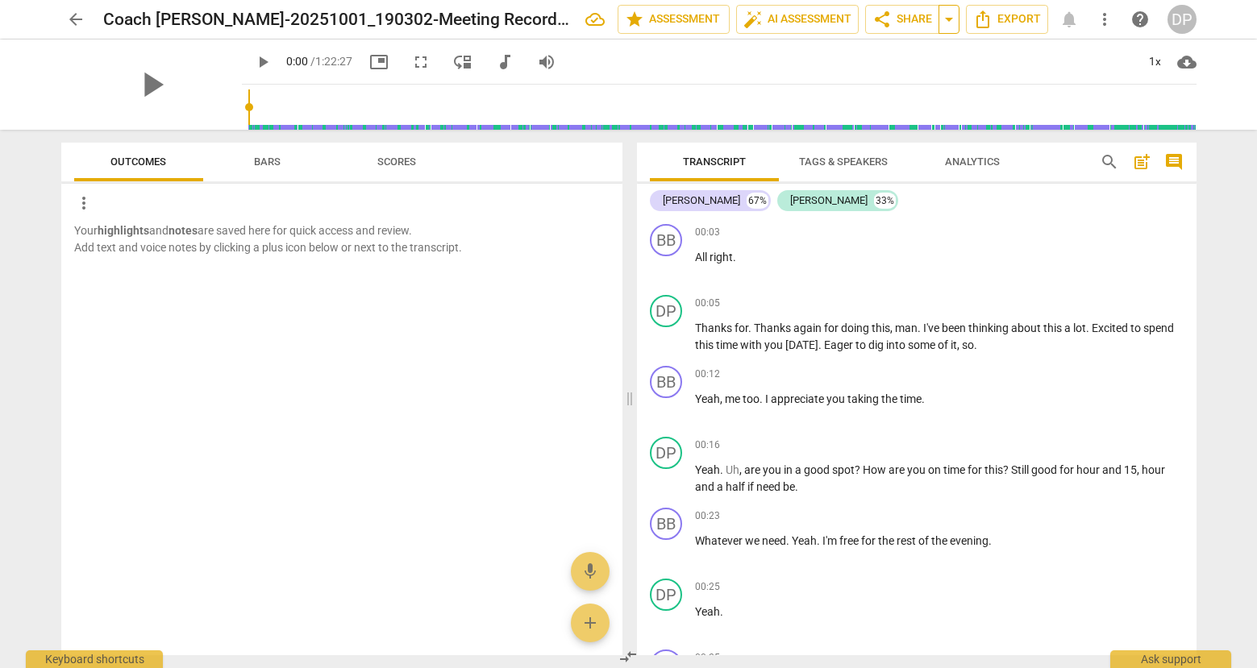
click at [953, 21] on span "arrow_drop_down" at bounding box center [948, 19] width 19 height 19
click at [962, 60] on div "play_arrow 0:00 / 1:22:27 picture_in_picture fullscreen move_down audiotrack vo…" at bounding box center [719, 61] width 954 height 45
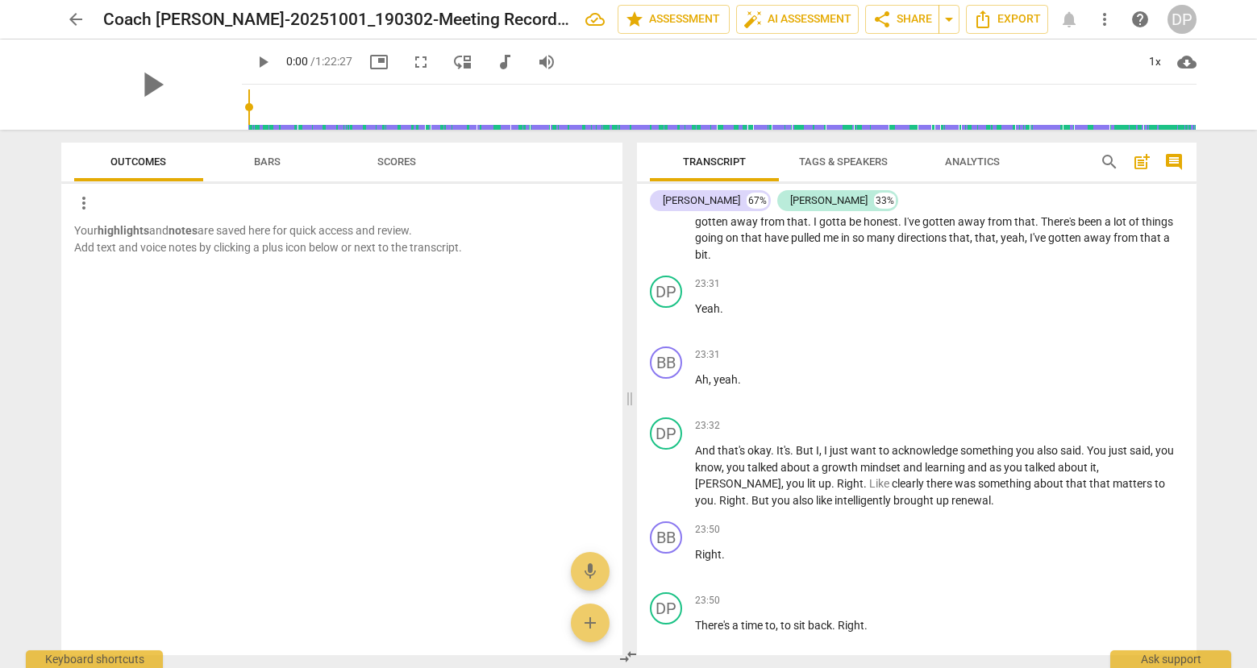
click at [962, 19] on span "more_vert" at bounding box center [1104, 19] width 19 height 19
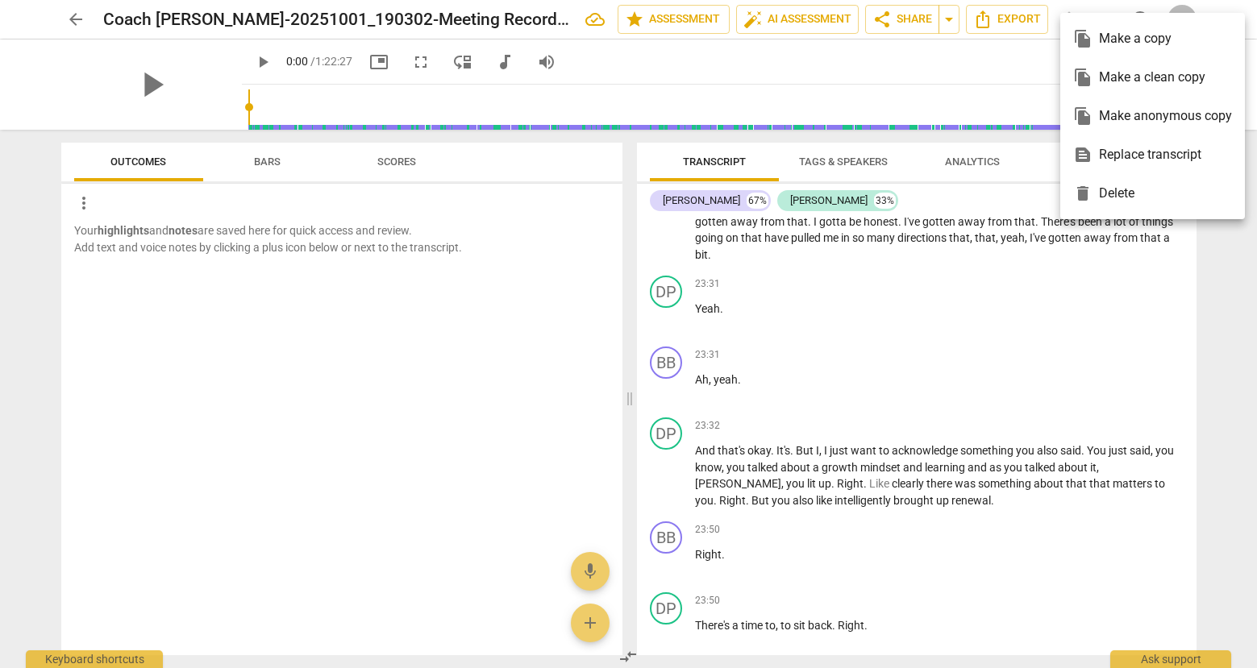
click at [962, 23] on div at bounding box center [628, 334] width 1257 height 668
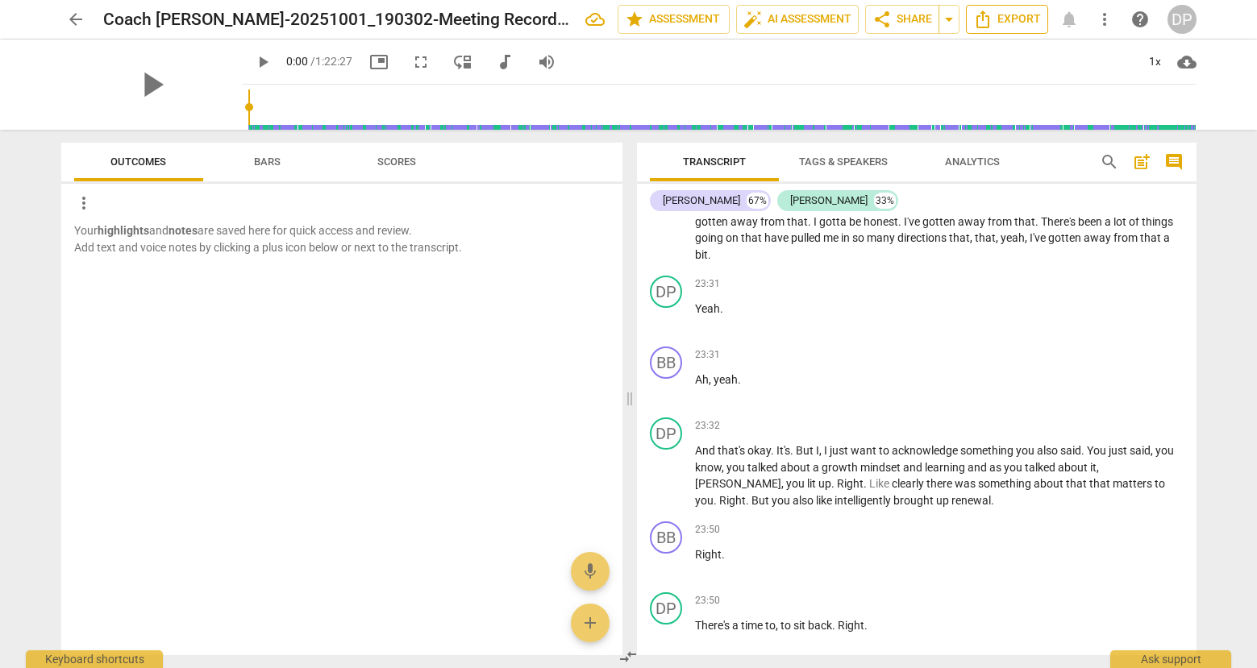
click at [962, 19] on span "Export" at bounding box center [1007, 19] width 68 height 19
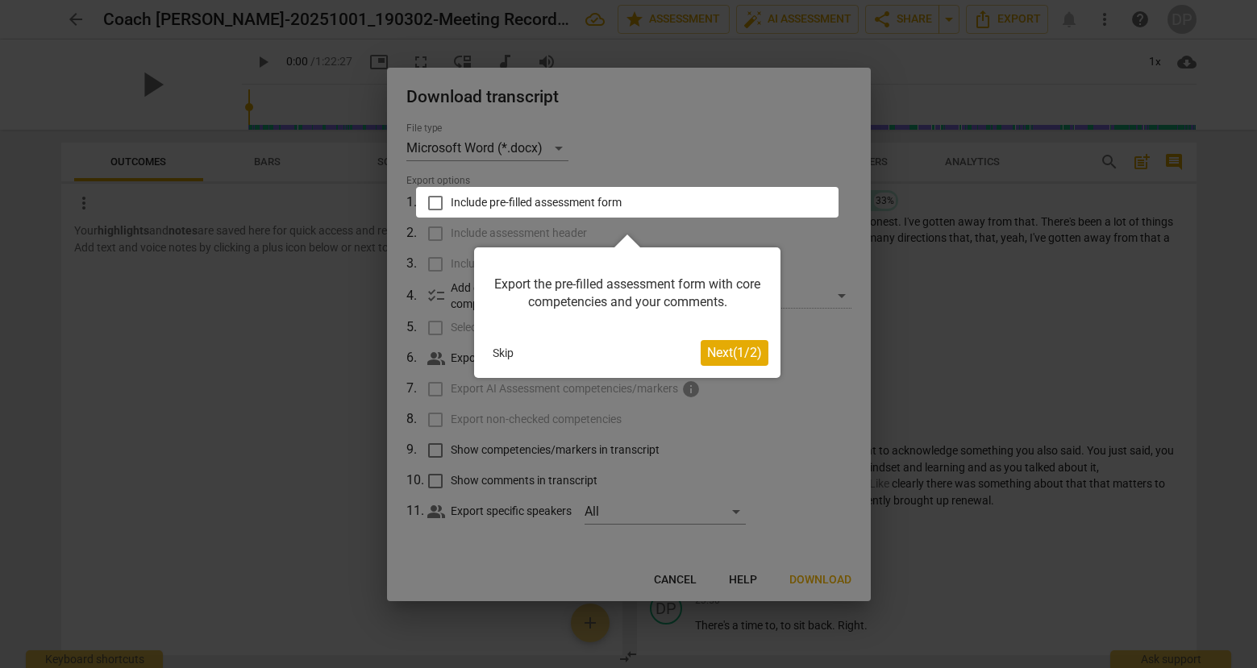
click at [497, 352] on button "Skip" at bounding box center [503, 353] width 34 height 24
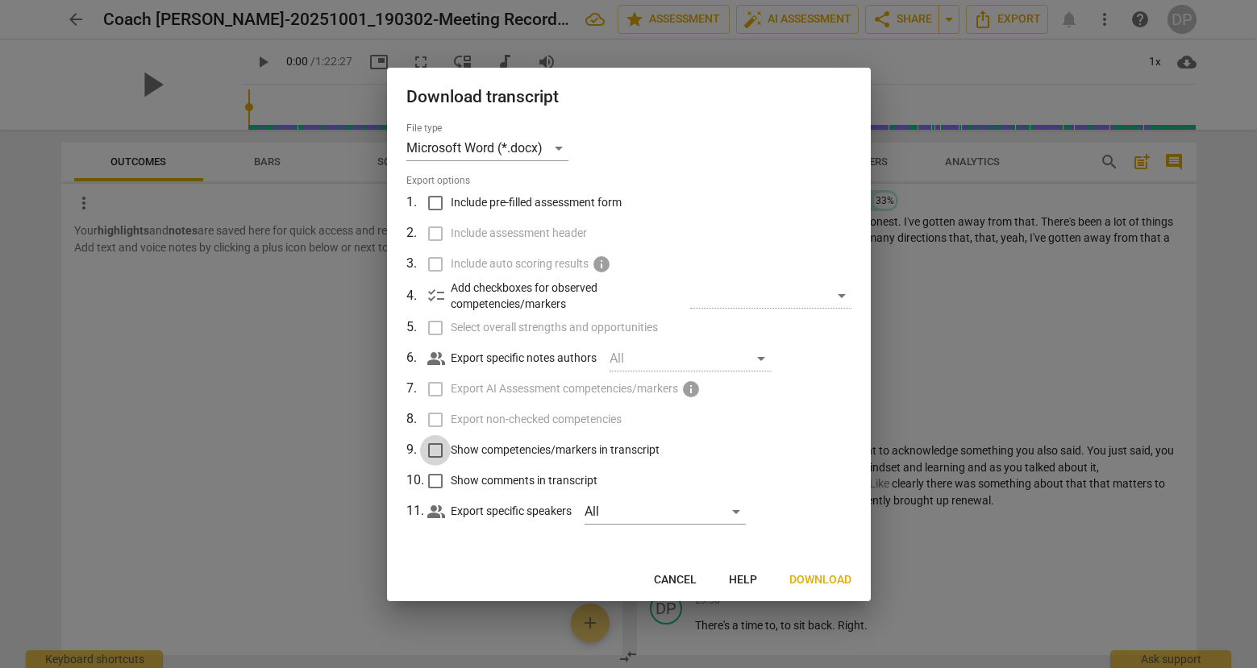
click at [436, 451] on input "Show competencies/markers in transcript" at bounding box center [435, 450] width 31 height 31
checkbox input "true"
click at [808, 562] on span "Download" at bounding box center [820, 580] width 62 height 16
